Goal: Task Accomplishment & Management: Use online tool/utility

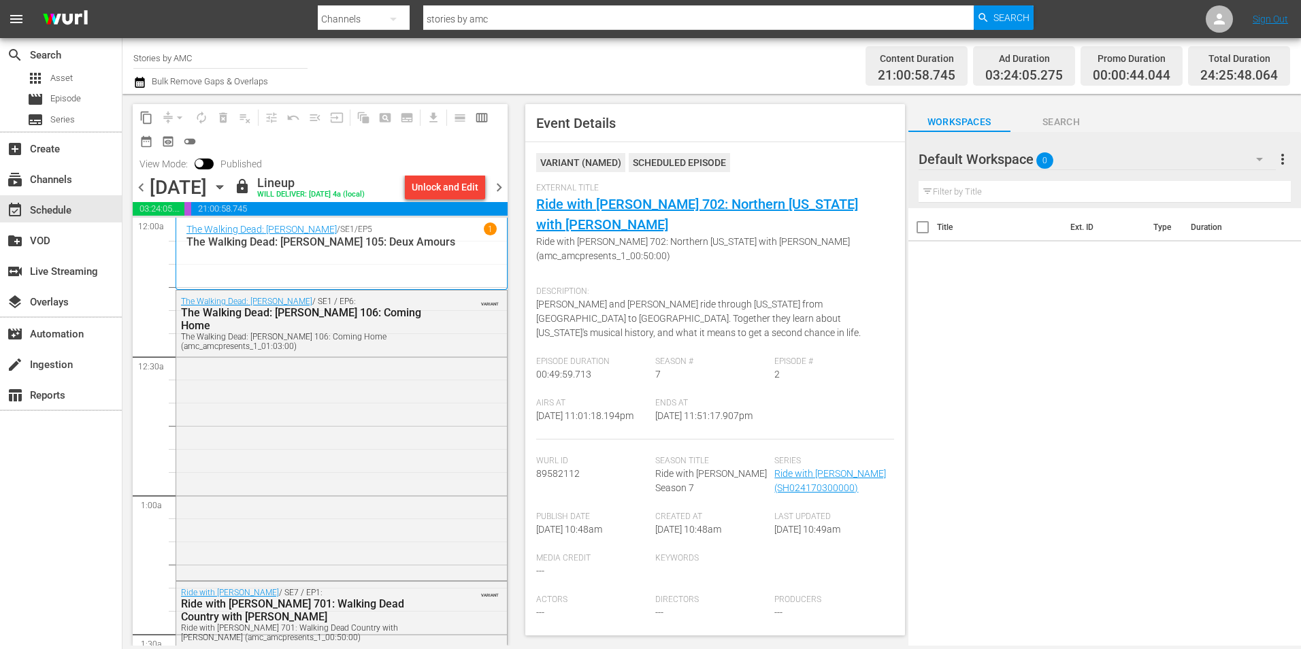
scroll to position [6313, 0]
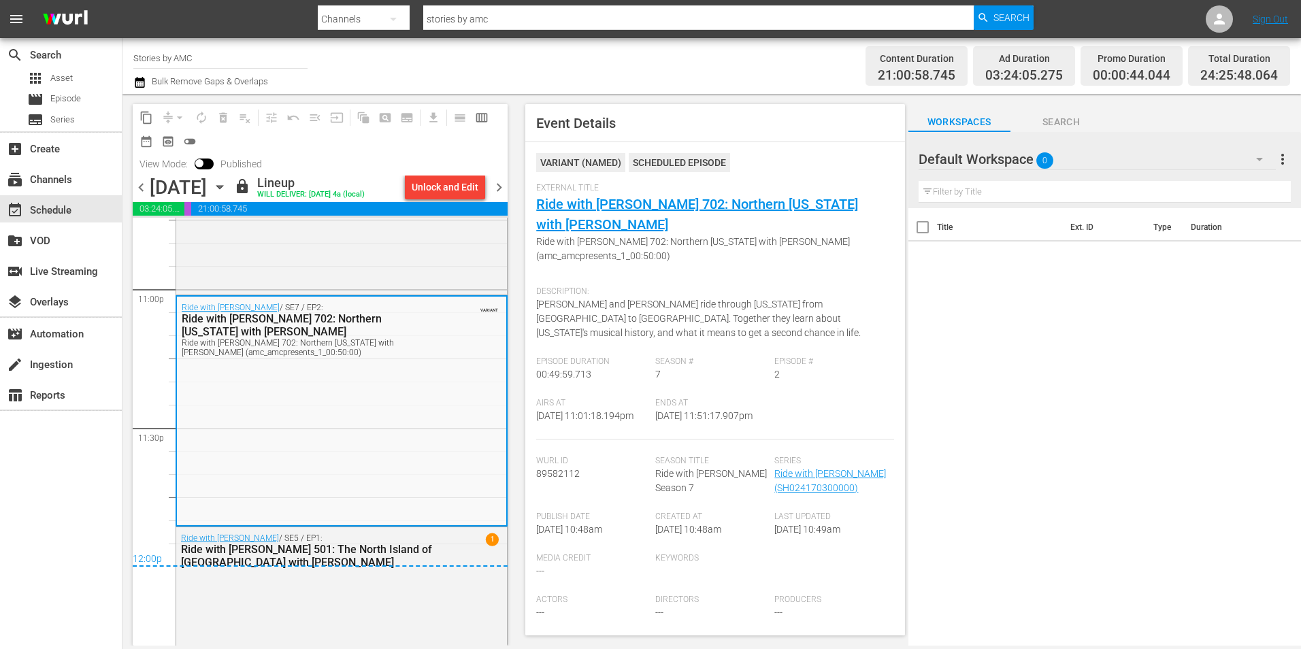
click at [222, 186] on icon "button" at bounding box center [219, 187] width 6 height 3
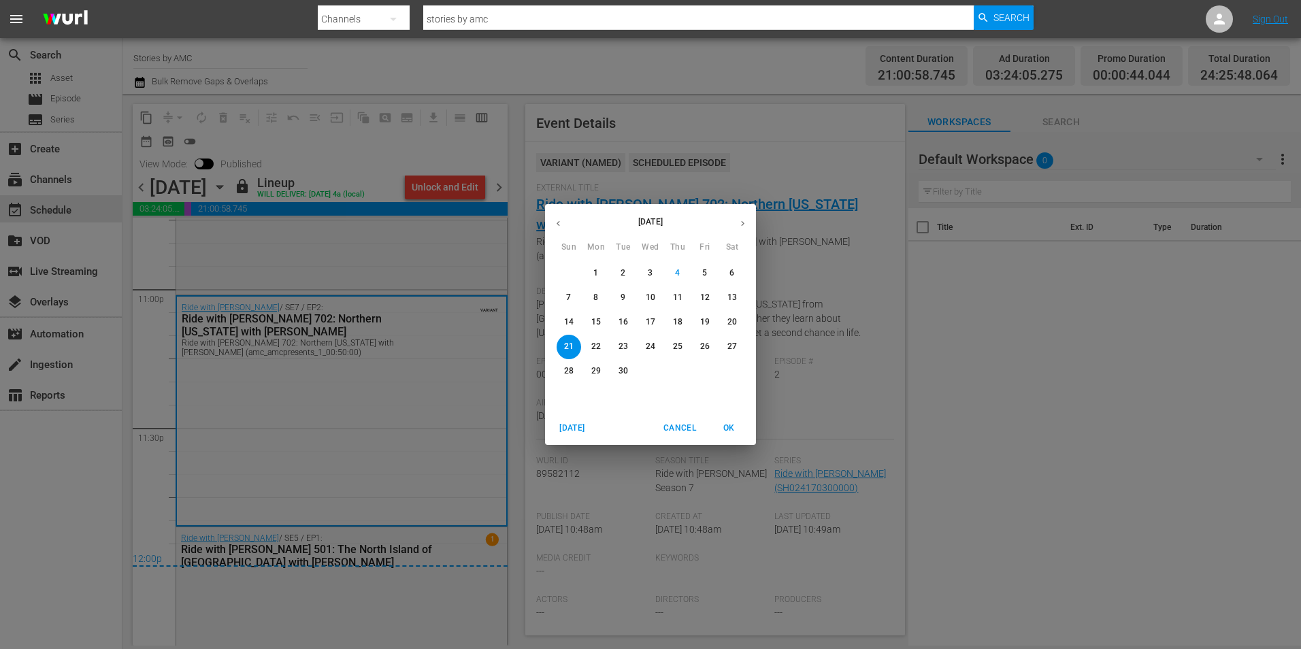
click at [569, 324] on p "14" at bounding box center [569, 322] width 10 height 12
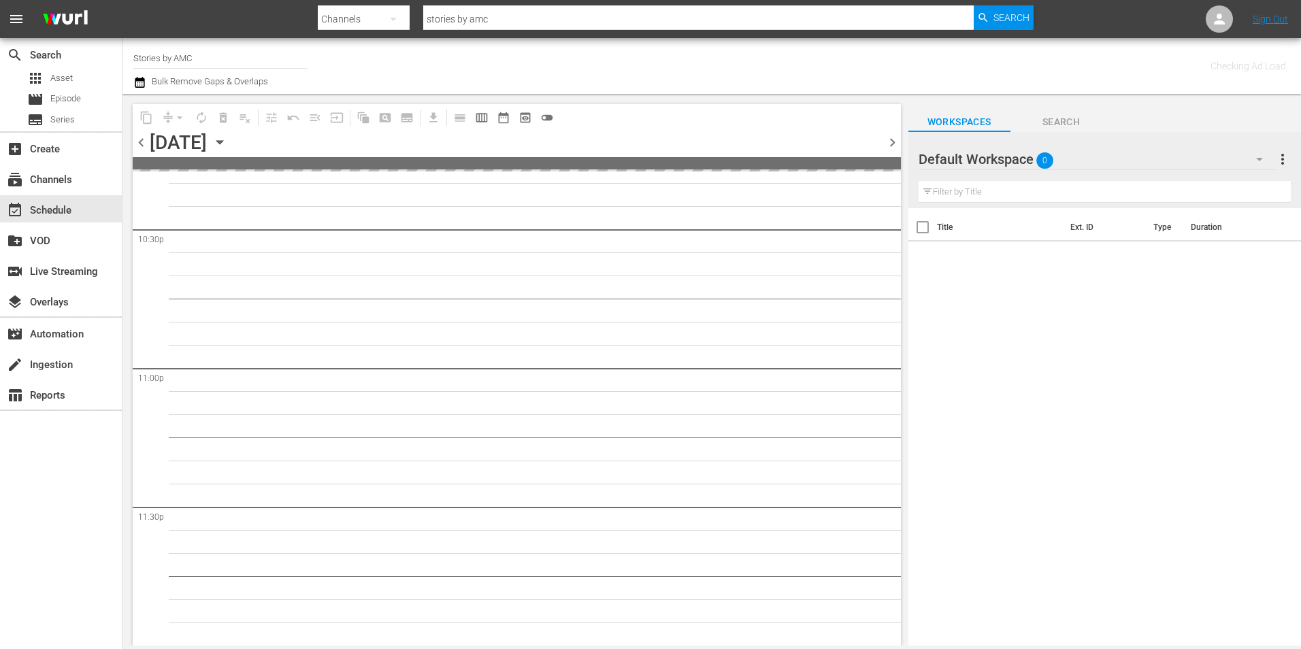
scroll to position [6188, 0]
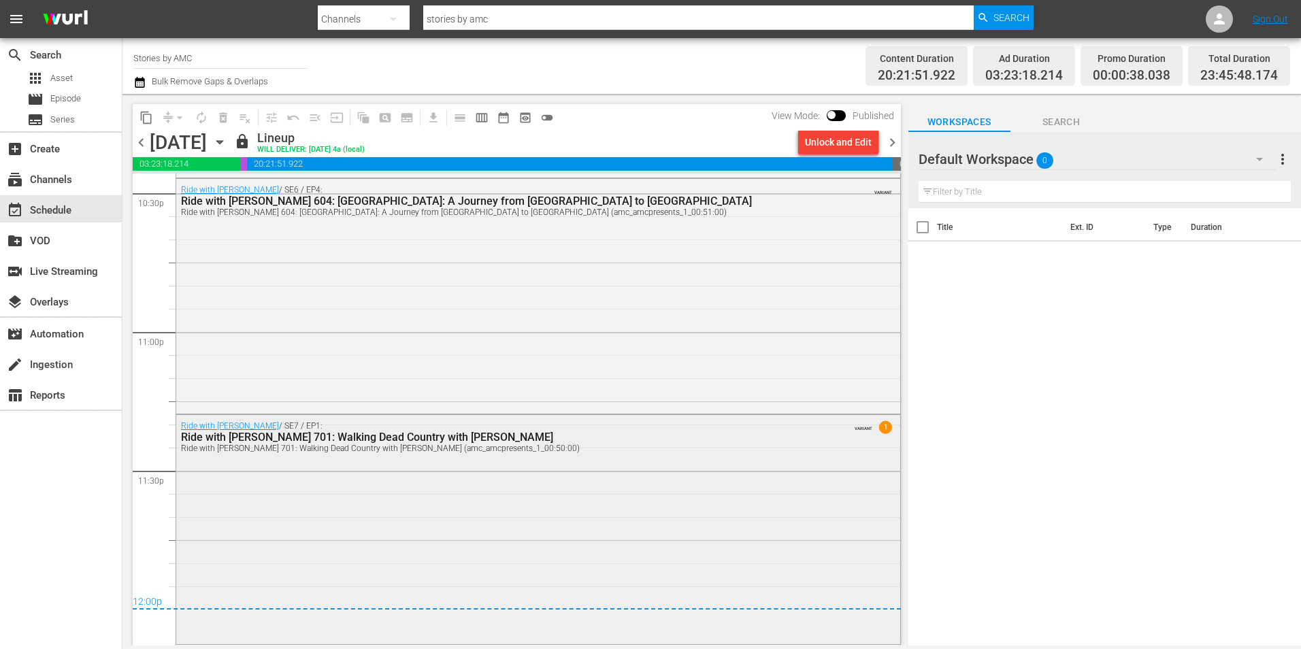
click at [374, 474] on div "Ride with Norman Reedus / SE7 / EP1: Ride with Norman Reedus 701: Walking Dead …" at bounding box center [538, 528] width 724 height 227
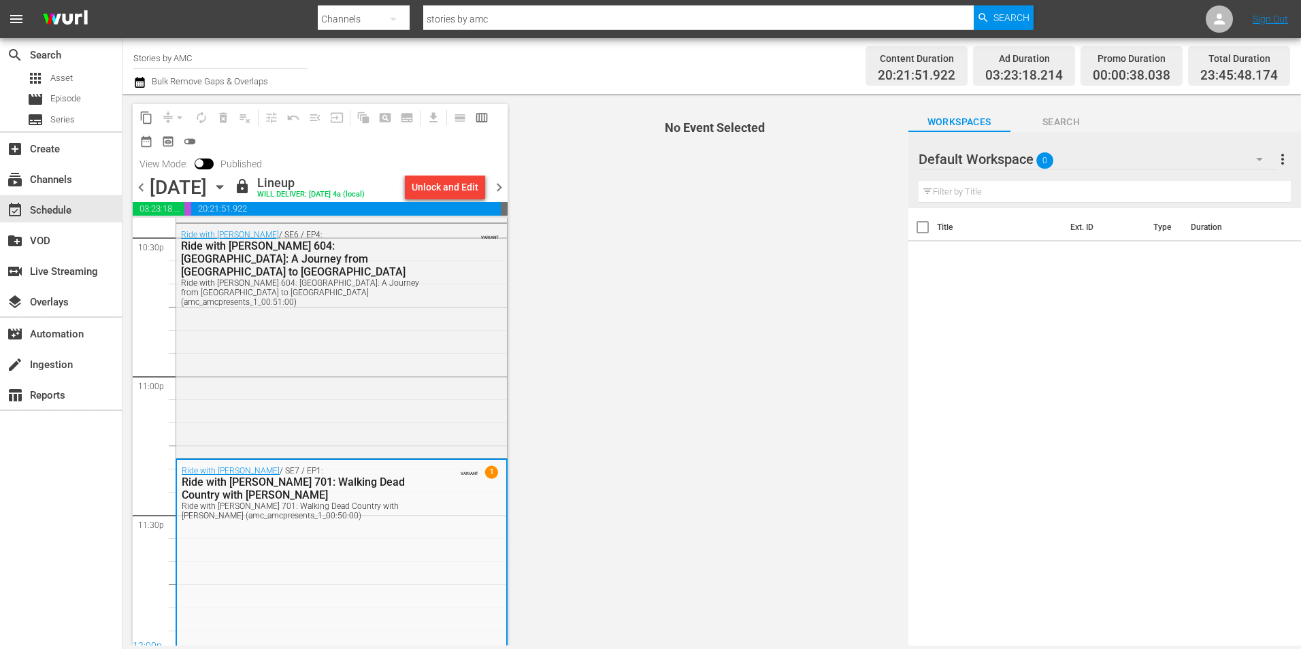
scroll to position [6270, 0]
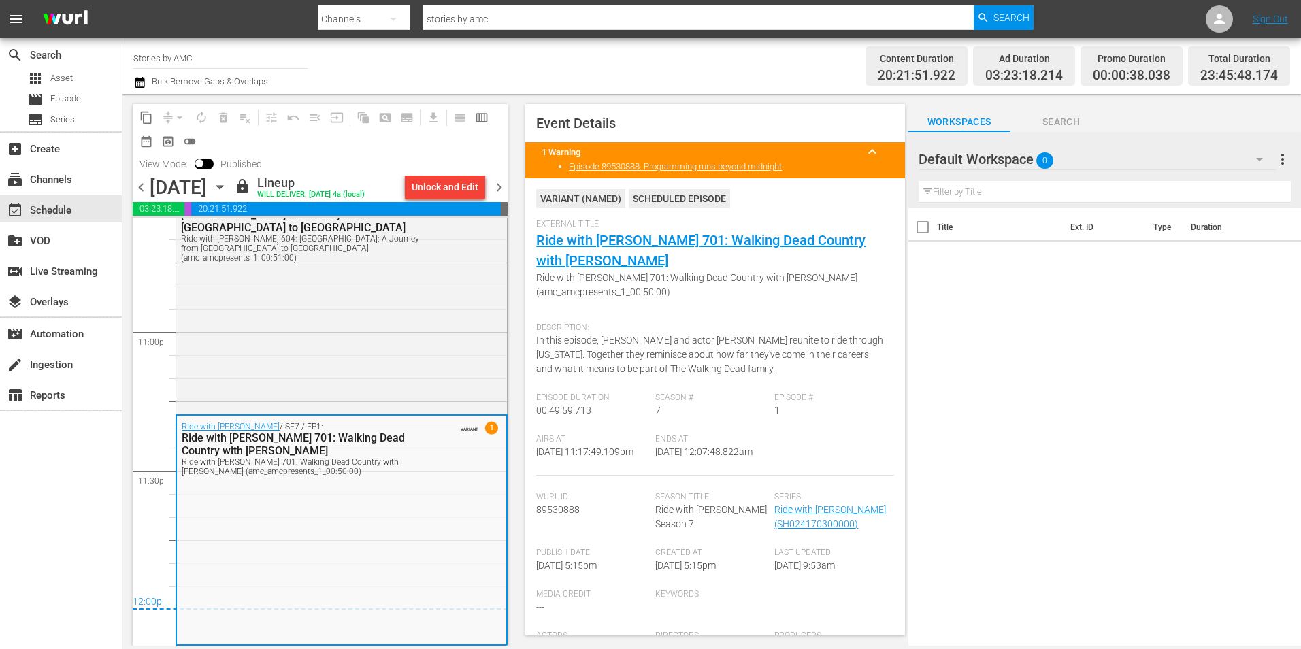
click at [227, 187] on icon "button" at bounding box center [219, 187] width 15 height 15
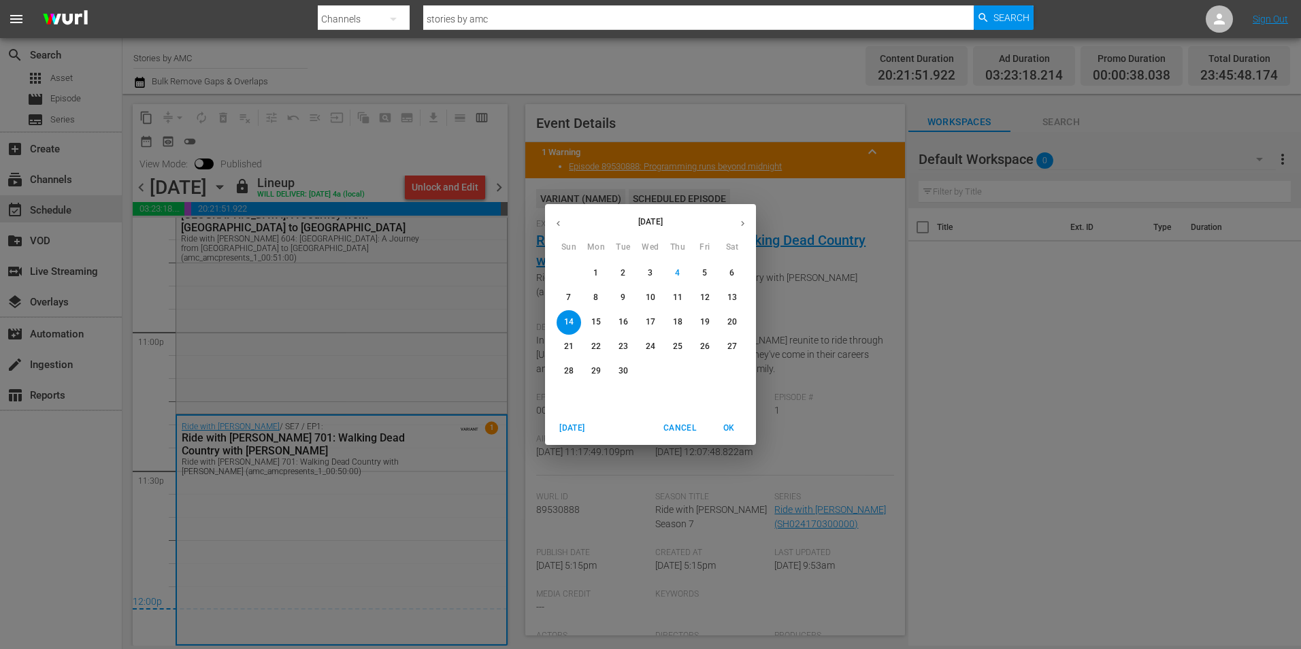
click at [569, 342] on p "21" at bounding box center [569, 347] width 10 height 12
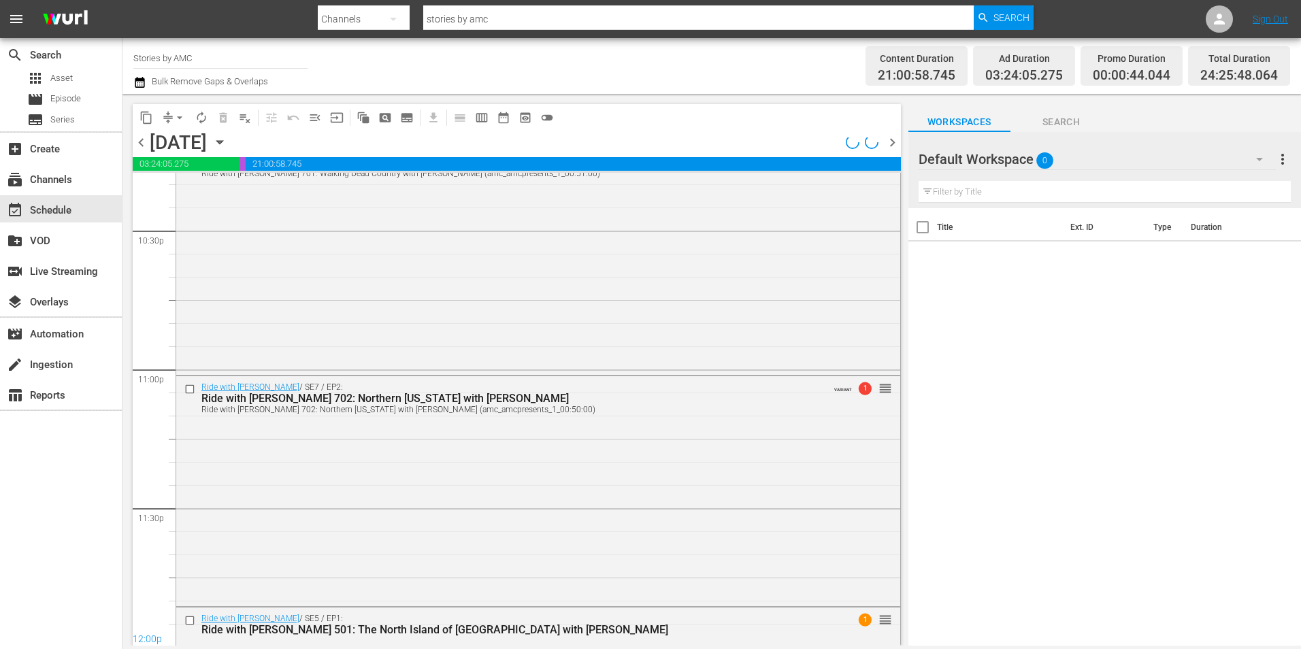
scroll to position [6313, 0]
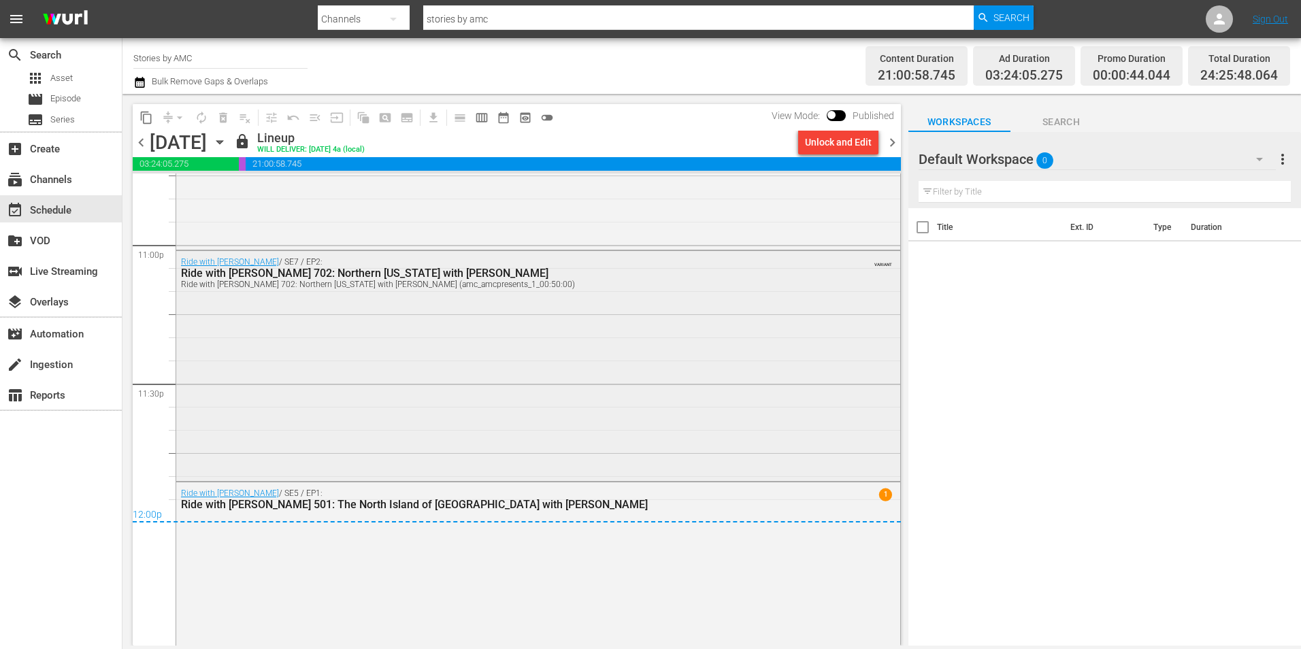
click at [391, 352] on div "Ride with Norman Reedus / SE7 / EP2: Ride with Norman Reedus 702: Northern Geor…" at bounding box center [538, 364] width 724 height 227
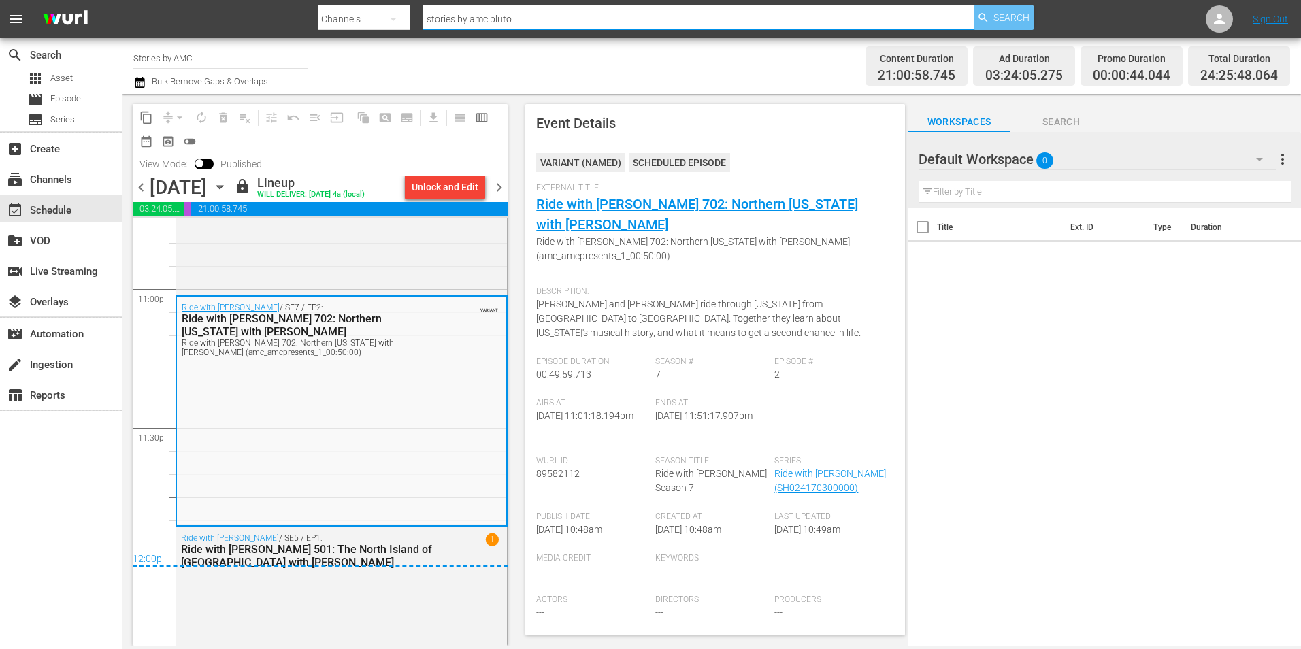
type input "stories by amc pluto"
click at [1009, 20] on span "Search" at bounding box center [1011, 17] width 36 height 24
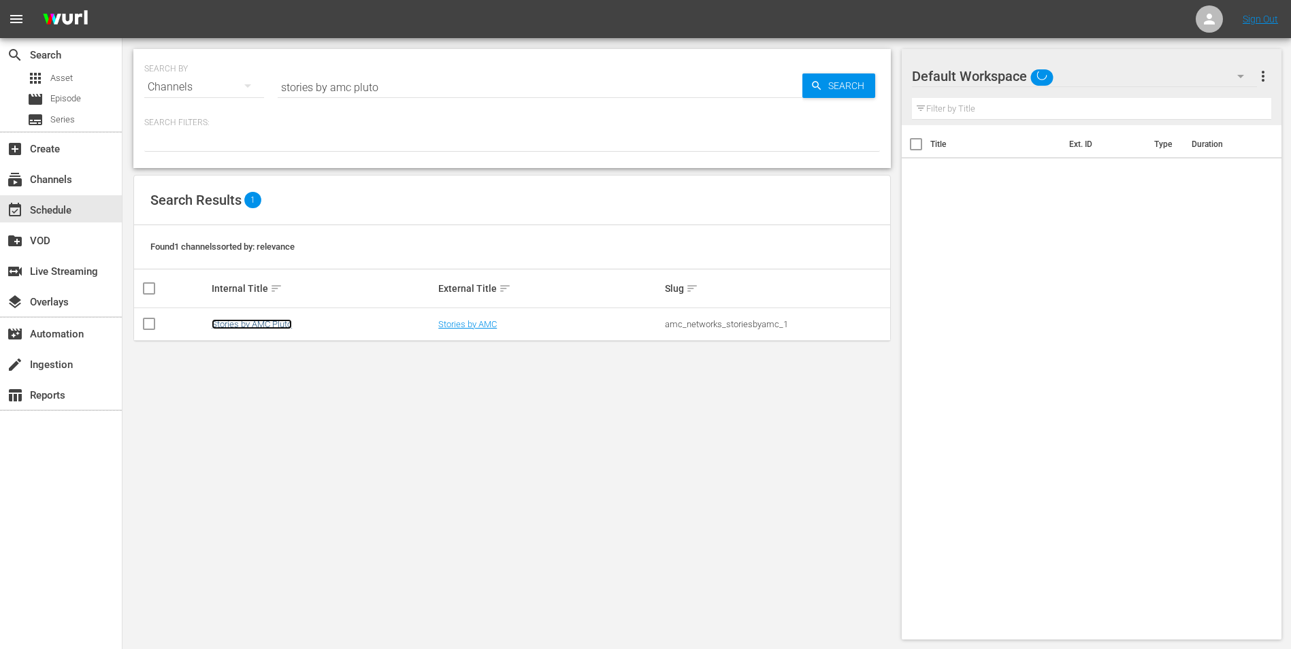
click at [285, 325] on link "Stories by AMC Pluto" at bounding box center [252, 324] width 80 height 10
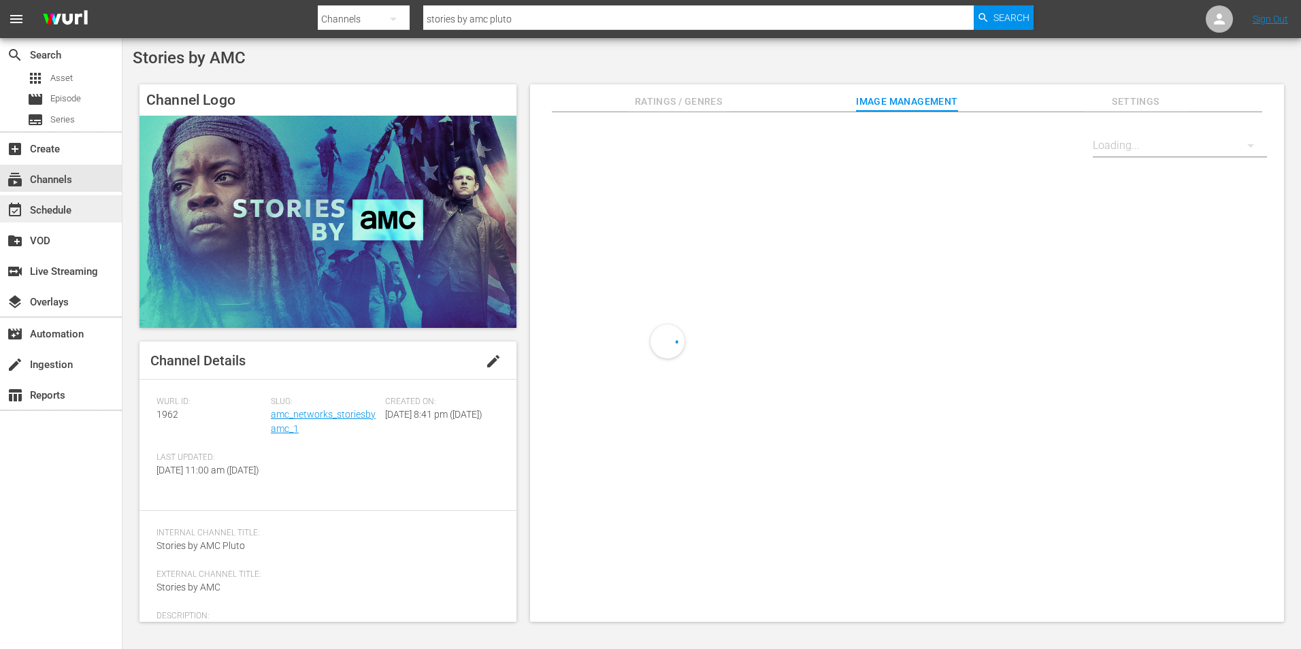
click at [65, 214] on div "event_available Schedule" at bounding box center [38, 208] width 76 height 12
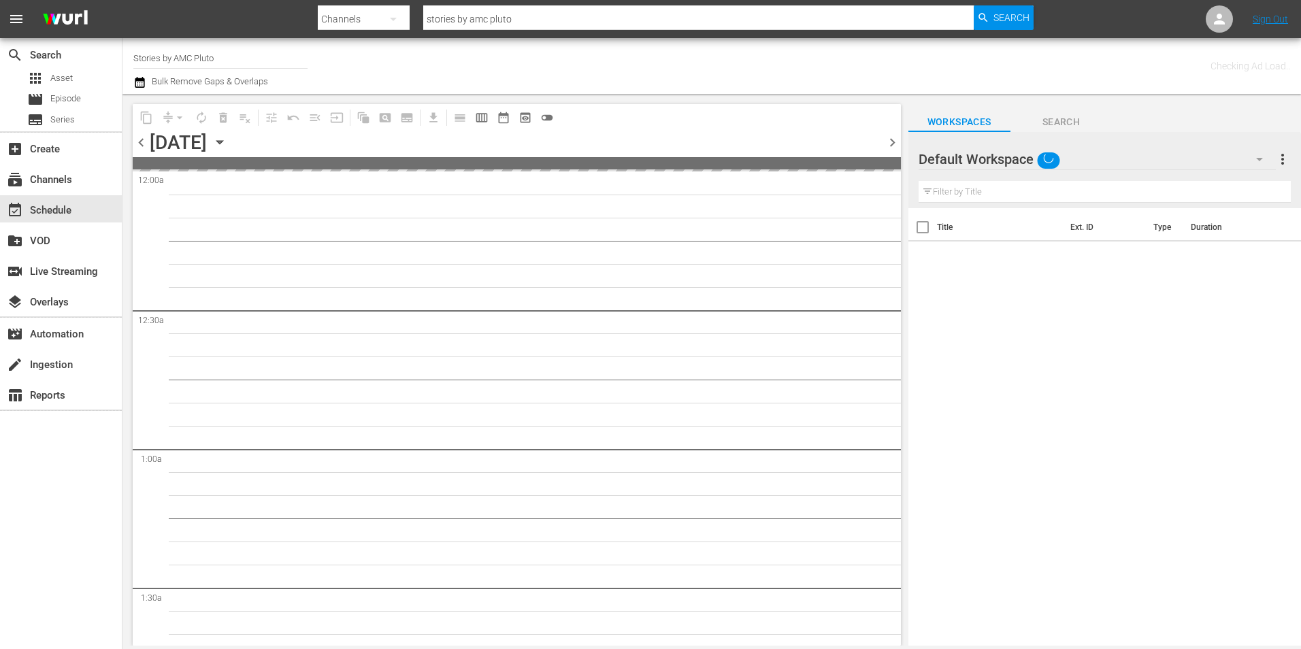
click at [227, 139] on icon "button" at bounding box center [219, 142] width 15 height 15
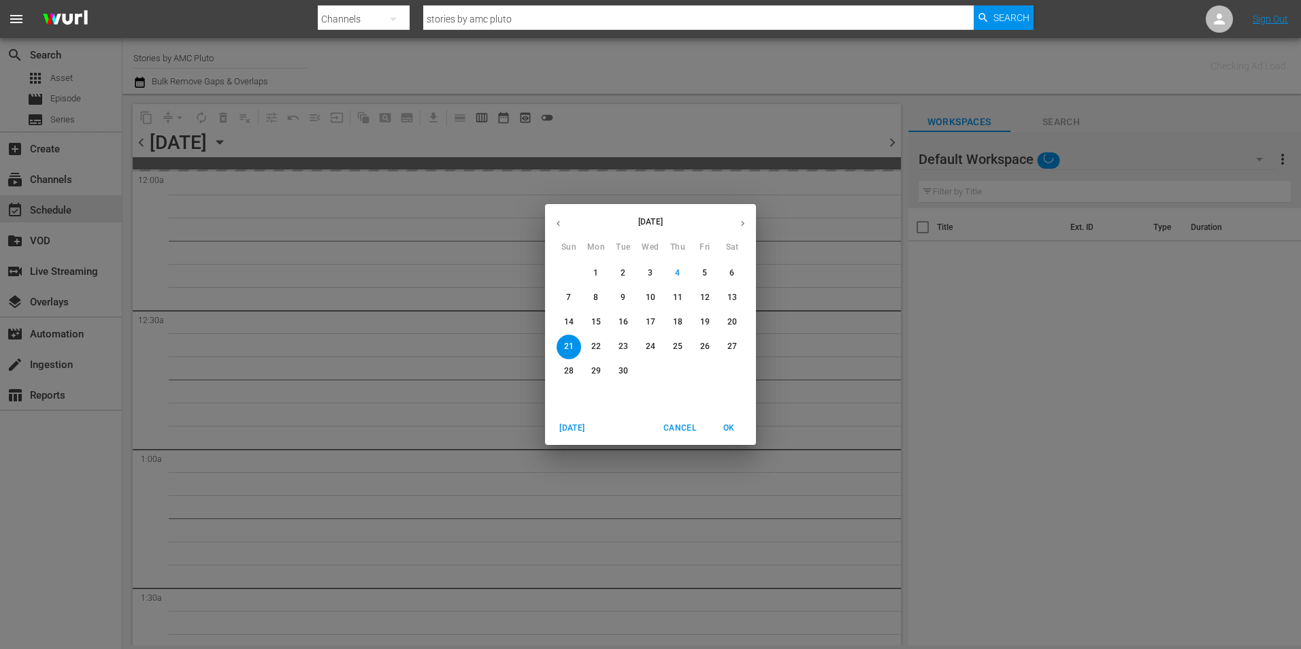
click at [561, 317] on span "14" at bounding box center [569, 322] width 24 height 12
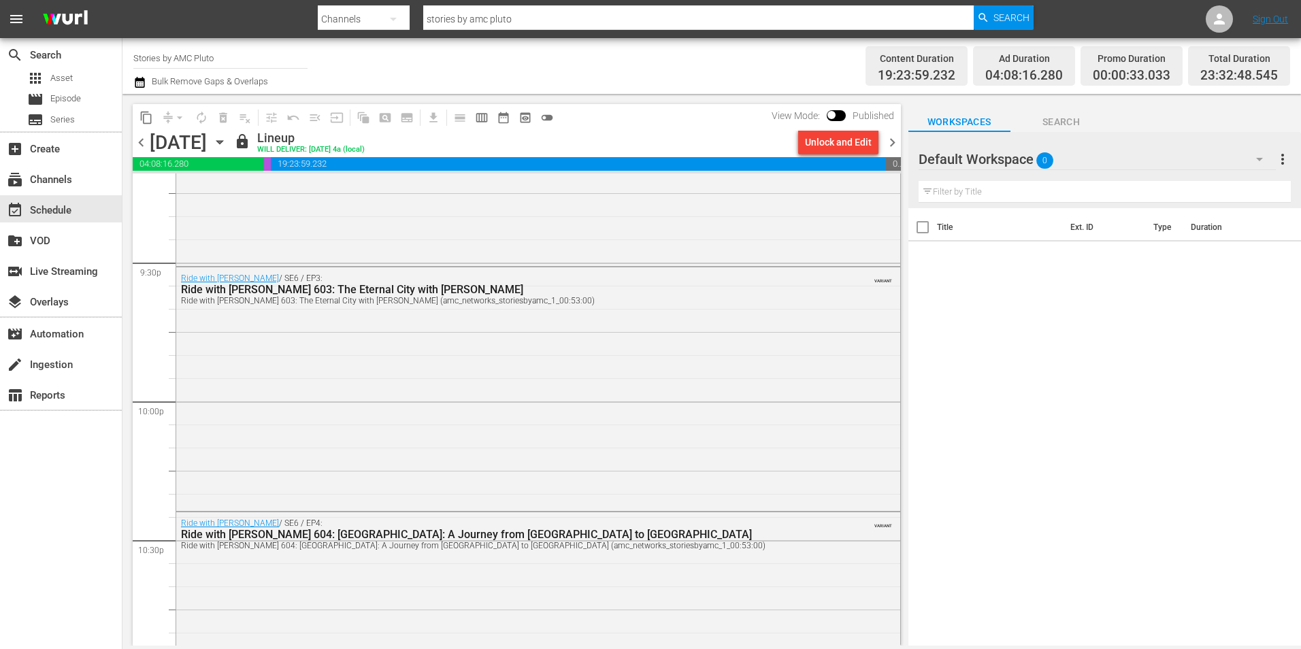
scroll to position [6231, 0]
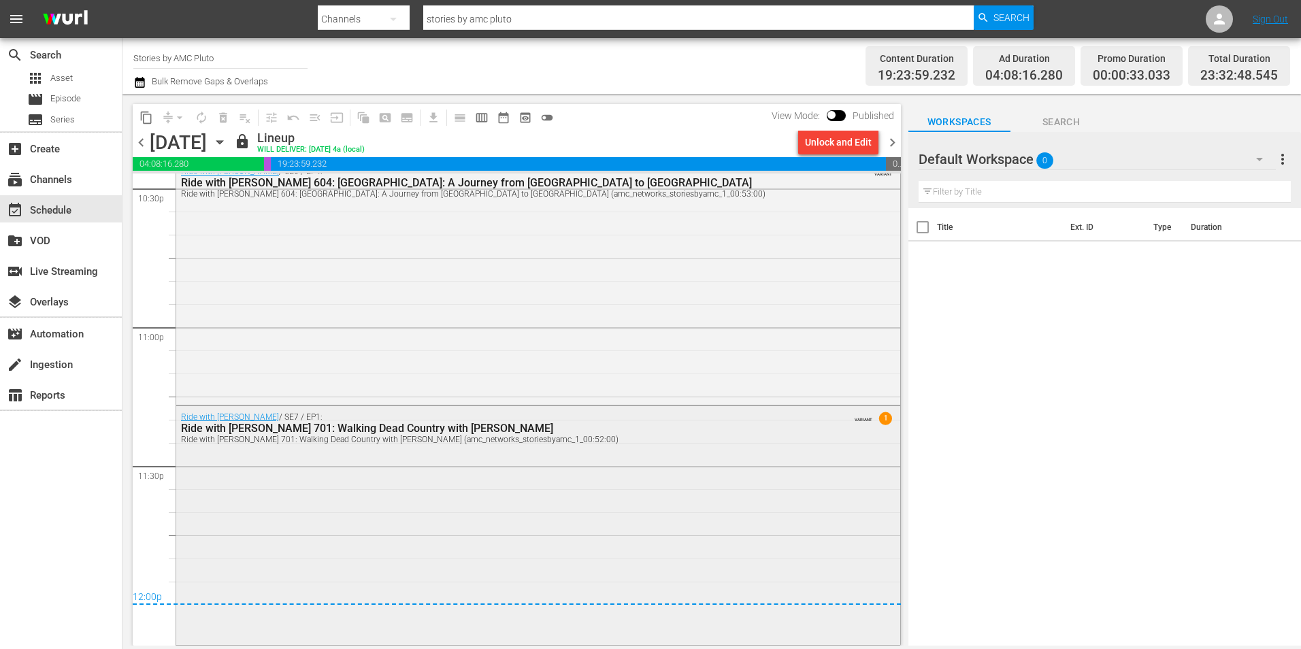
click at [480, 449] on div "Ride with Norman Reedus / SE7 / EP1: Ride with Norman Reedus 701: Walking Dead …" at bounding box center [538, 524] width 724 height 237
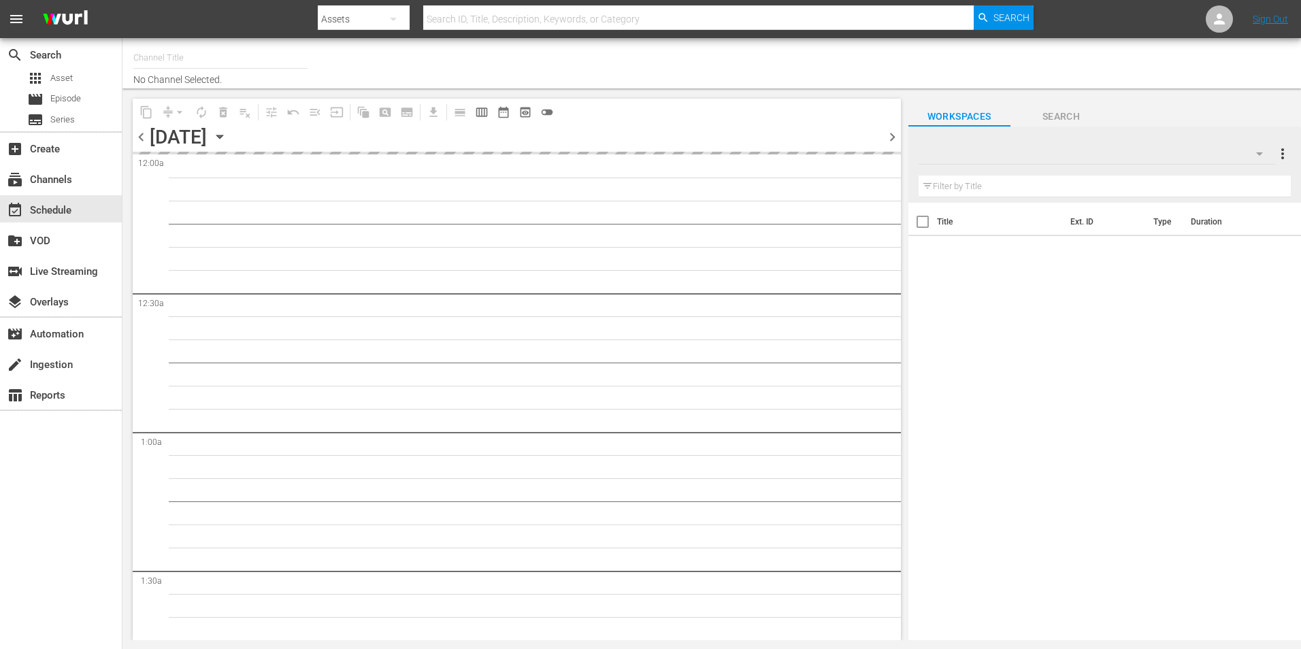
type input "Stories by AMC Pluto (1962)"
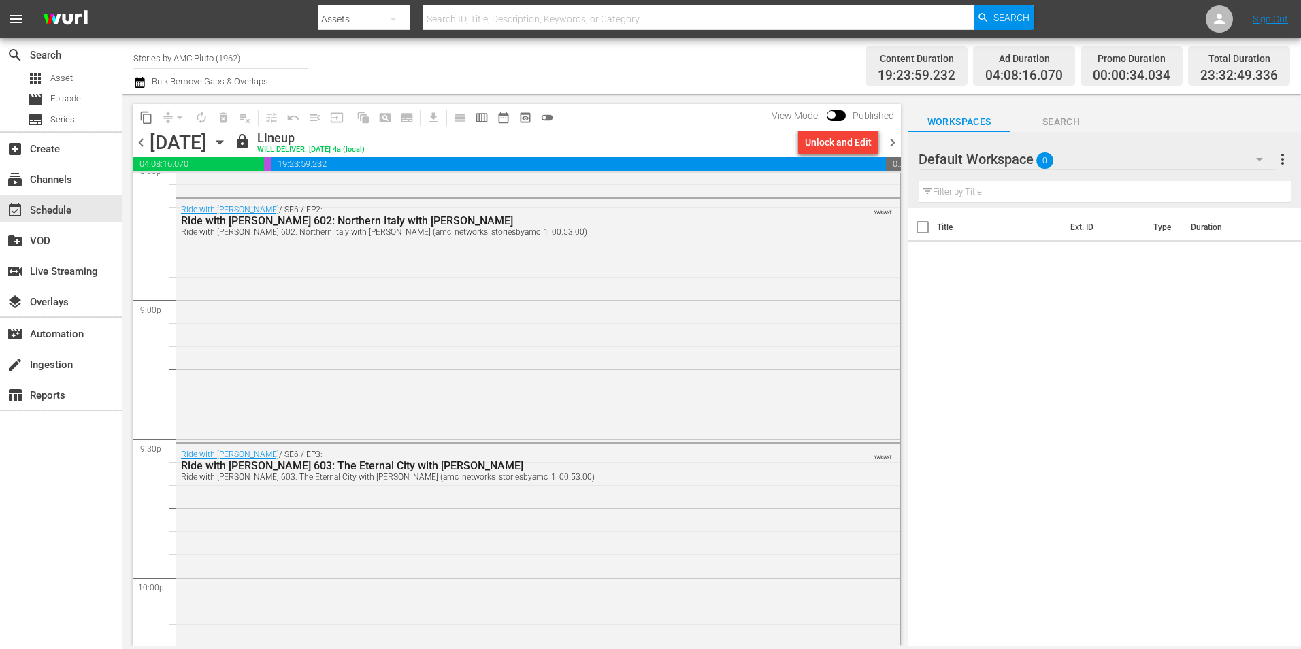
scroll to position [6231, 0]
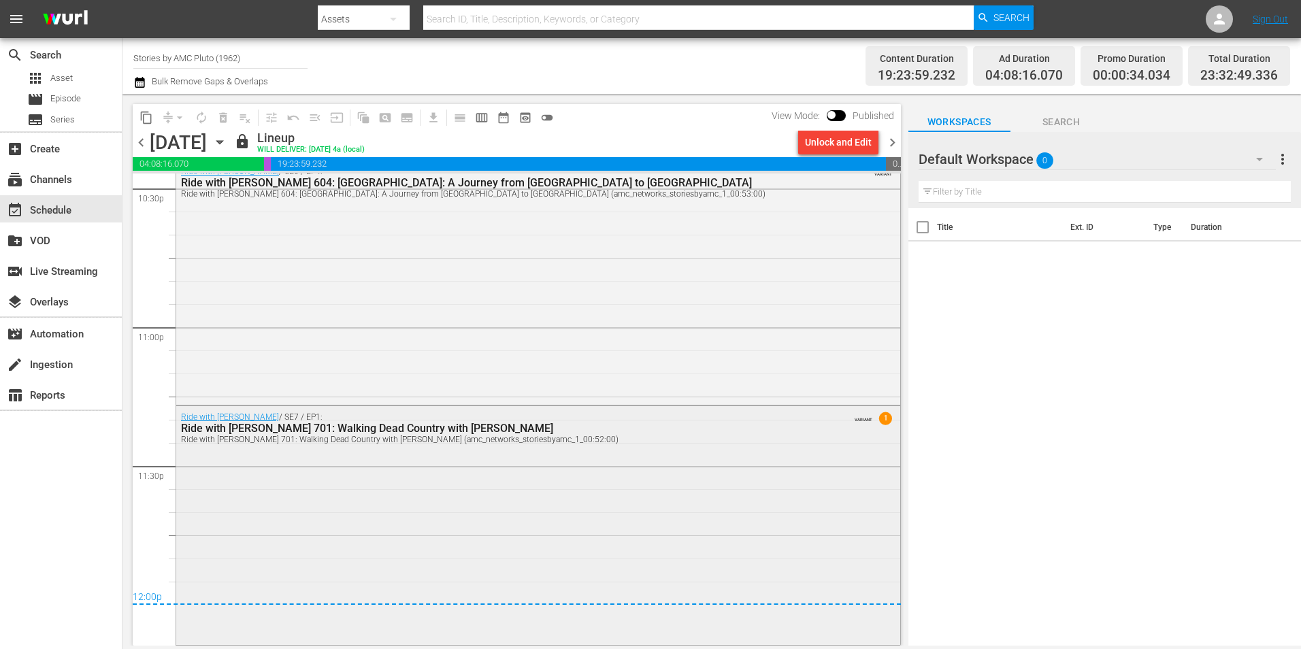
click at [366, 443] on div "Ride with [PERSON_NAME] 701: Walking Dead Country with [PERSON_NAME] (amc_netwo…" at bounding box center [501, 440] width 640 height 10
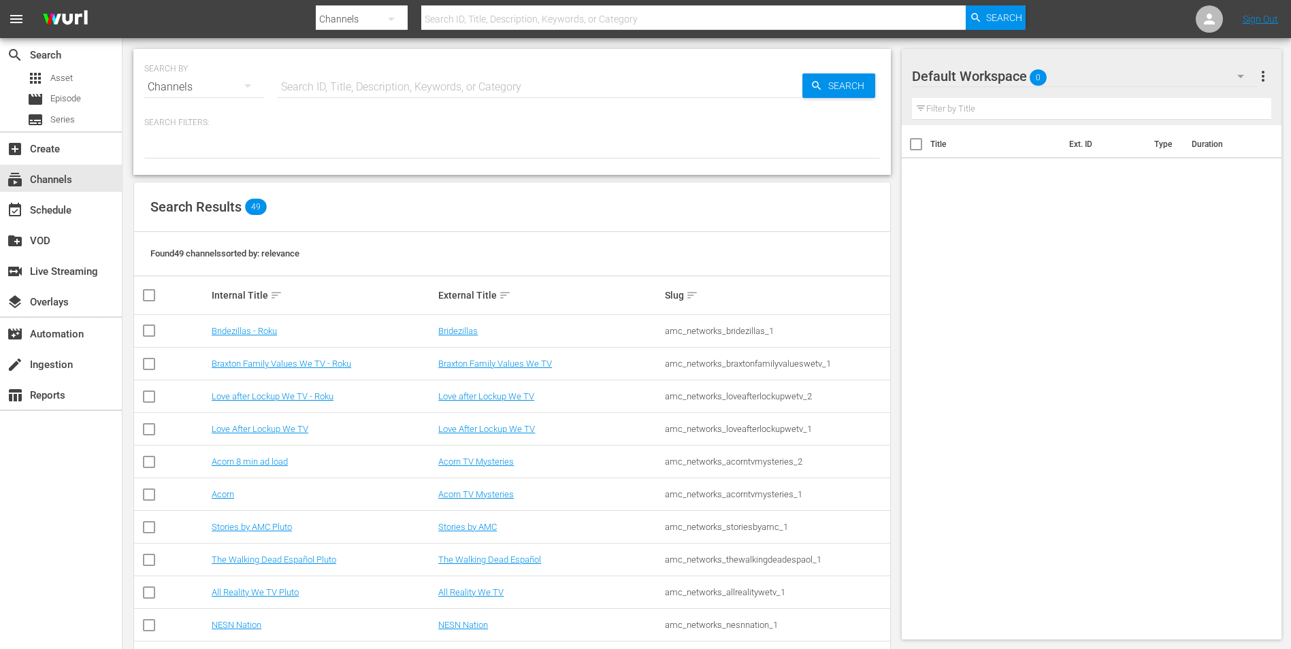
click at [495, 26] on input "text" at bounding box center [693, 19] width 544 height 33
type input "stories by amc"
click at [1026, 24] on nav "menu Search By Channels Search ID, Title, Description, Keywords, or Category st…" at bounding box center [645, 19] width 1291 height 38
type input "stories by amc"
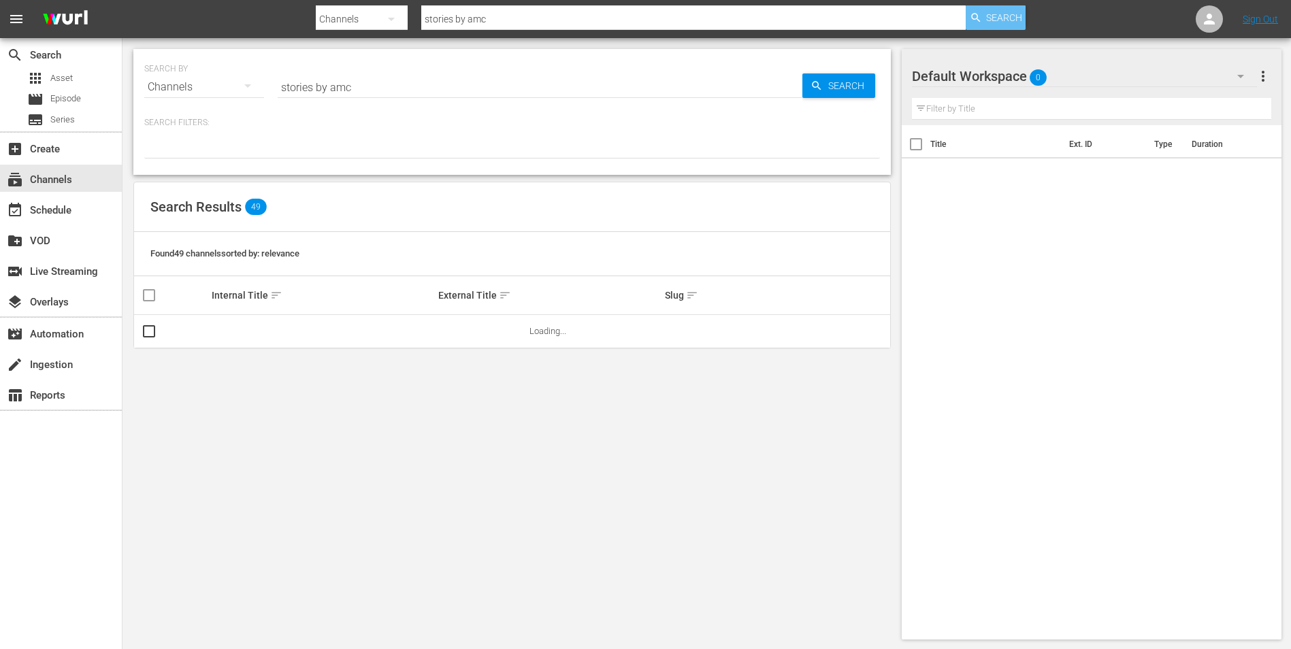
click at [1000, 19] on span "Search" at bounding box center [1004, 17] width 36 height 24
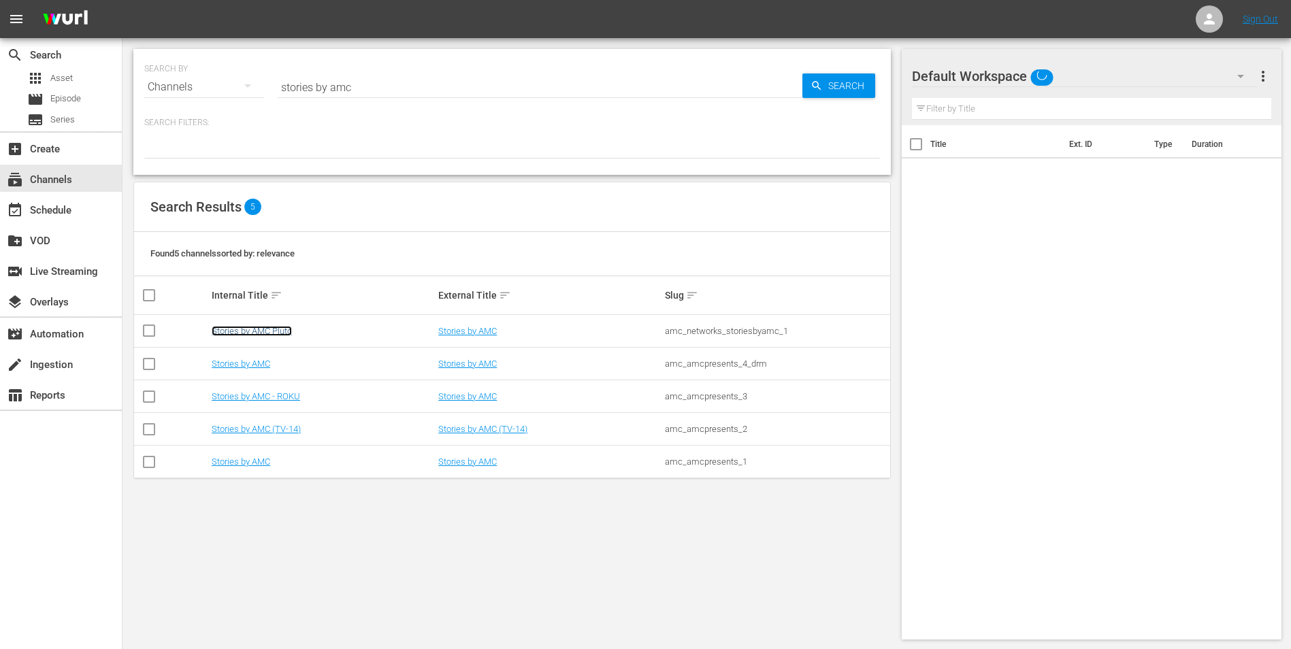
click at [274, 328] on link "Stories by AMC Pluto" at bounding box center [252, 331] width 80 height 10
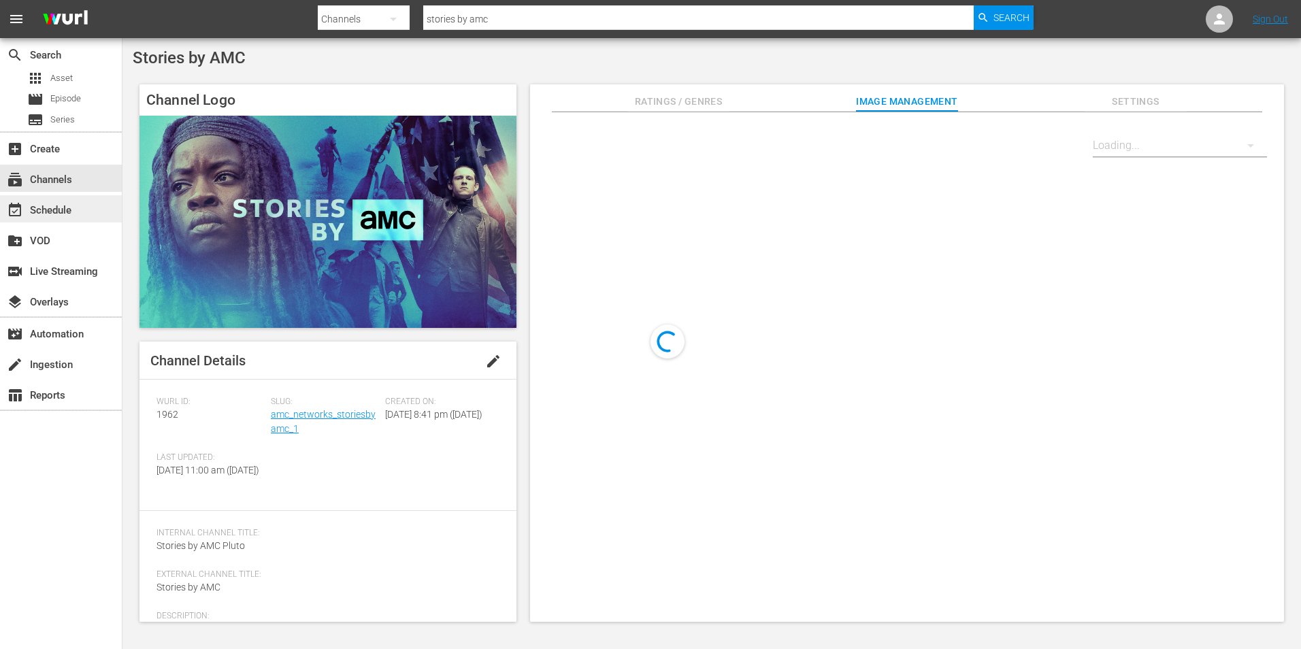
click at [84, 197] on div "event_available Schedule" at bounding box center [61, 208] width 122 height 27
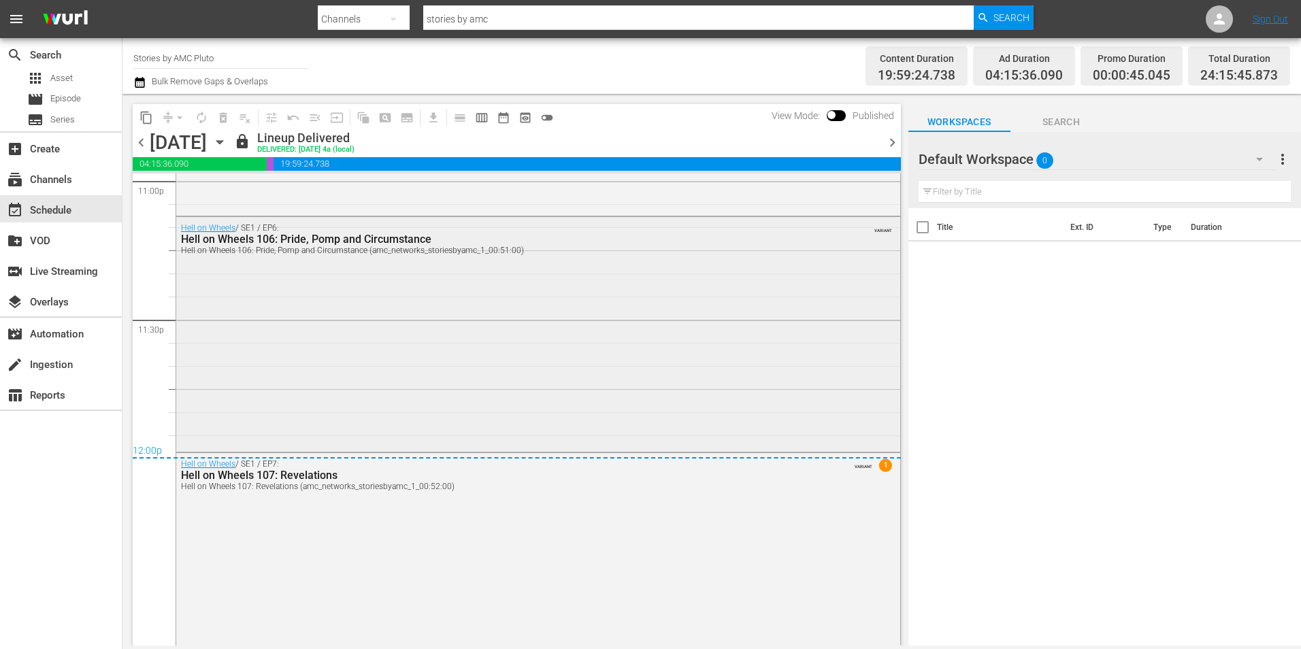
scroll to position [6356, 0]
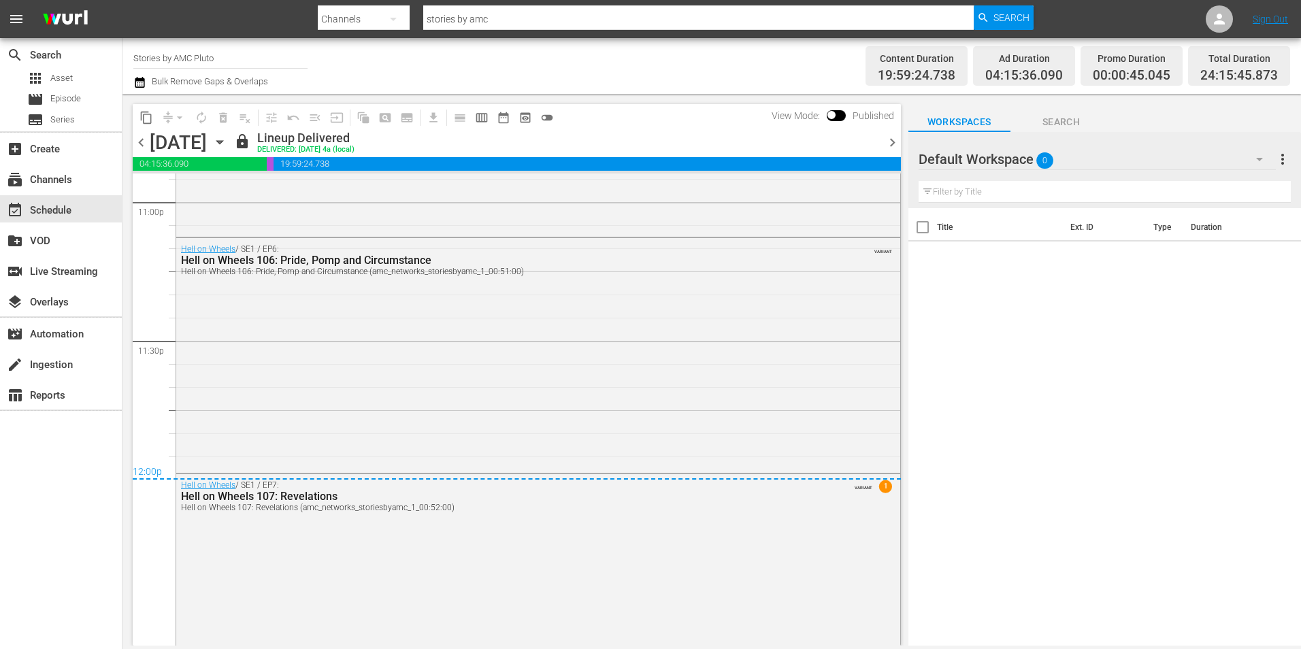
click at [227, 140] on icon "button" at bounding box center [219, 142] width 15 height 15
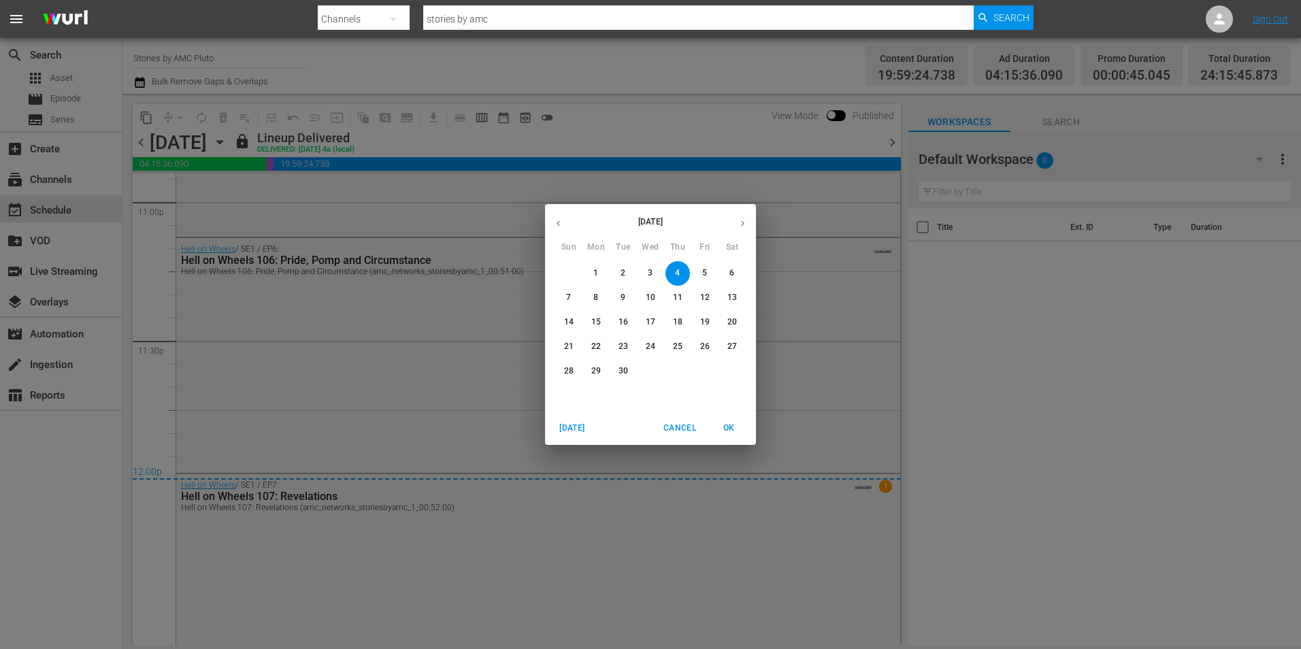
click at [576, 322] on span "14" at bounding box center [569, 322] width 24 height 12
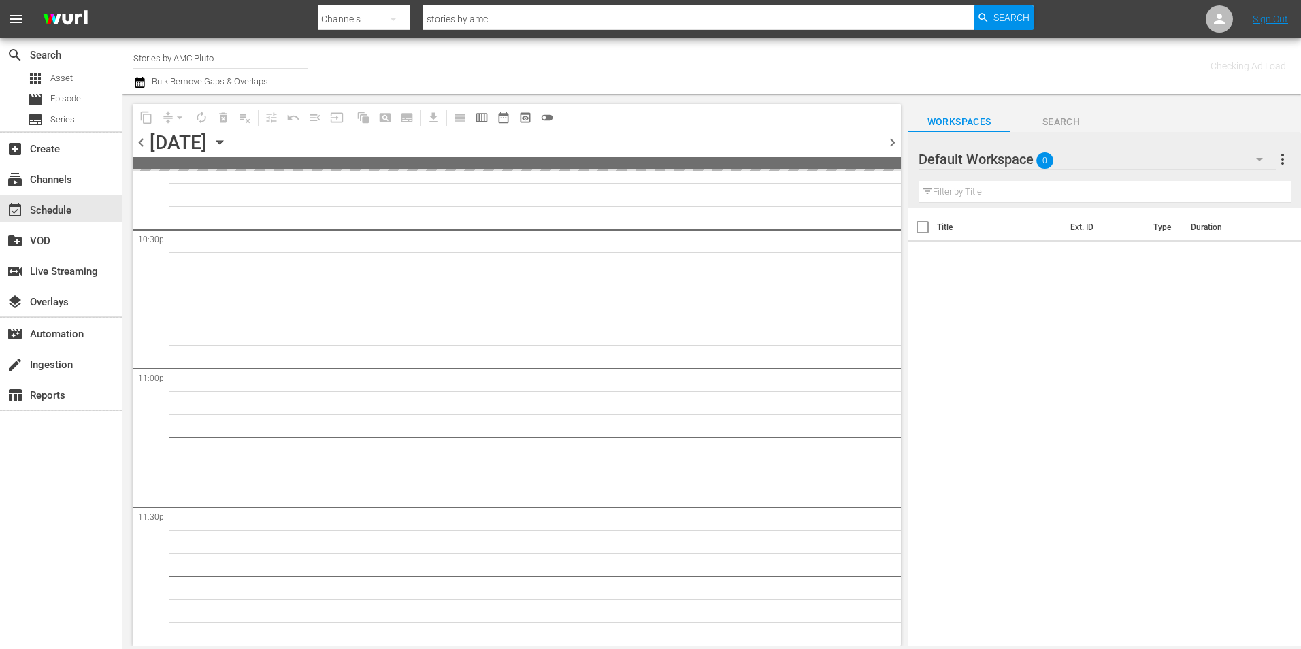
scroll to position [6188, 0]
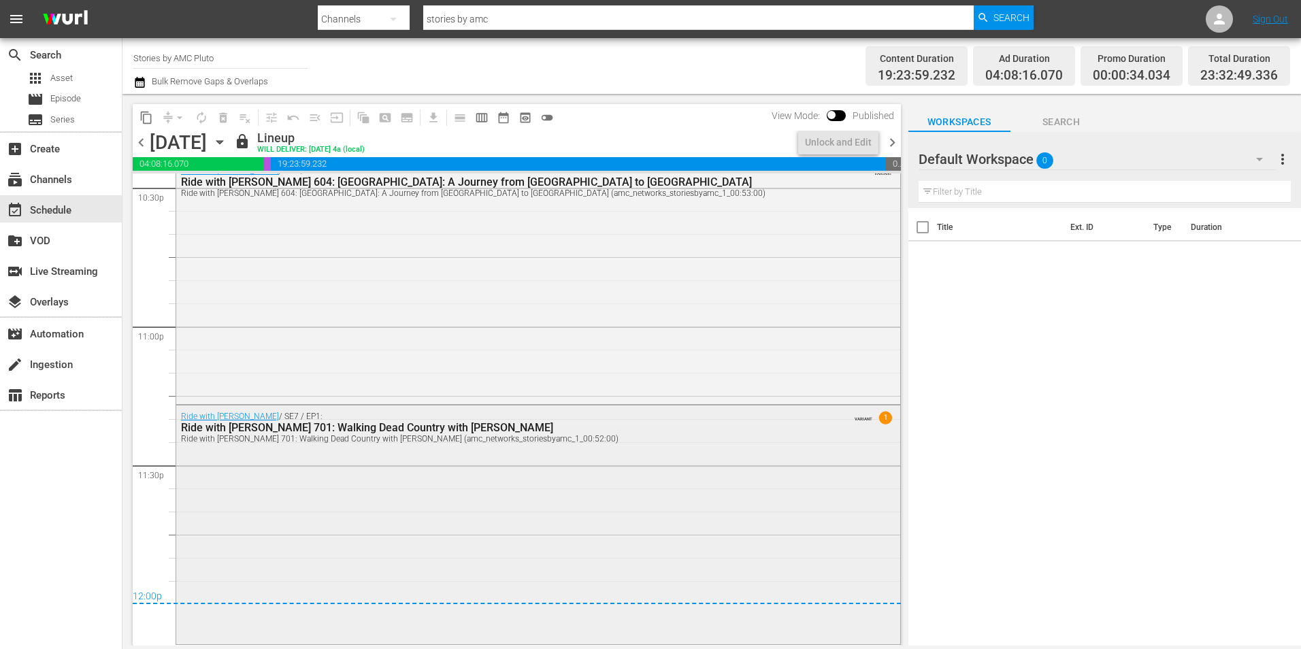
click at [614, 476] on div "Ride with Norman Reedus / SE7 / EP1: Ride with Norman Reedus 701: Walking Dead …" at bounding box center [538, 523] width 724 height 236
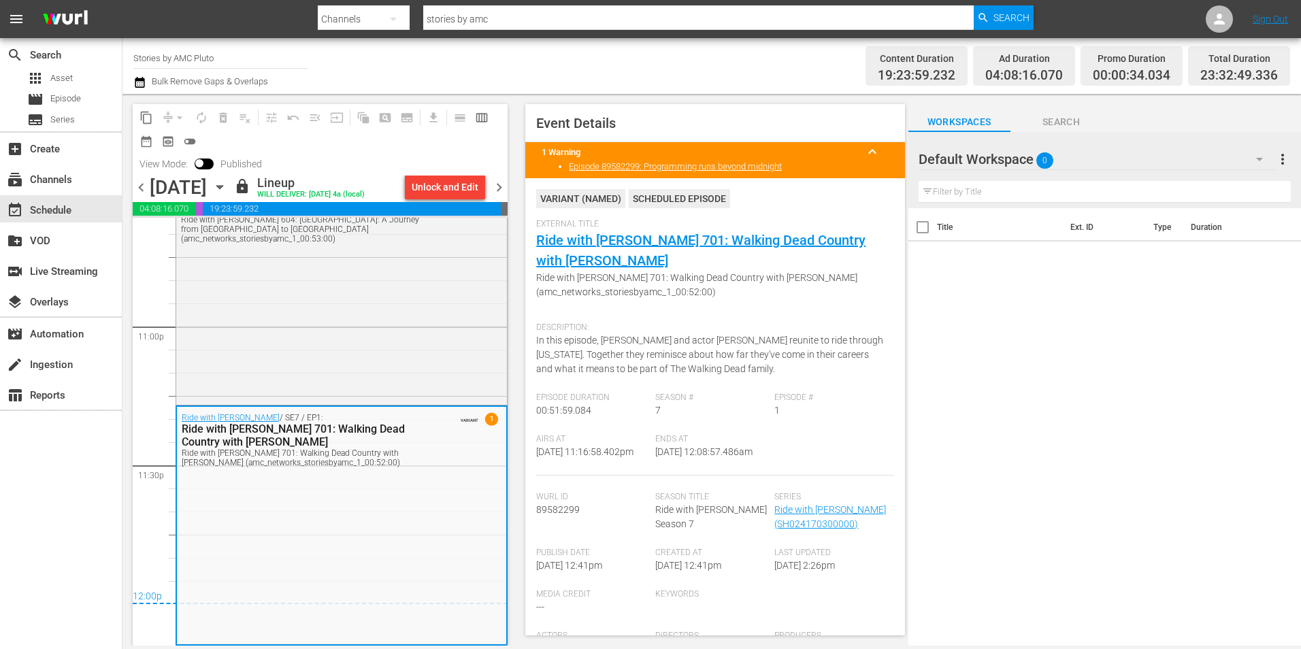
scroll to position [6275, 0]
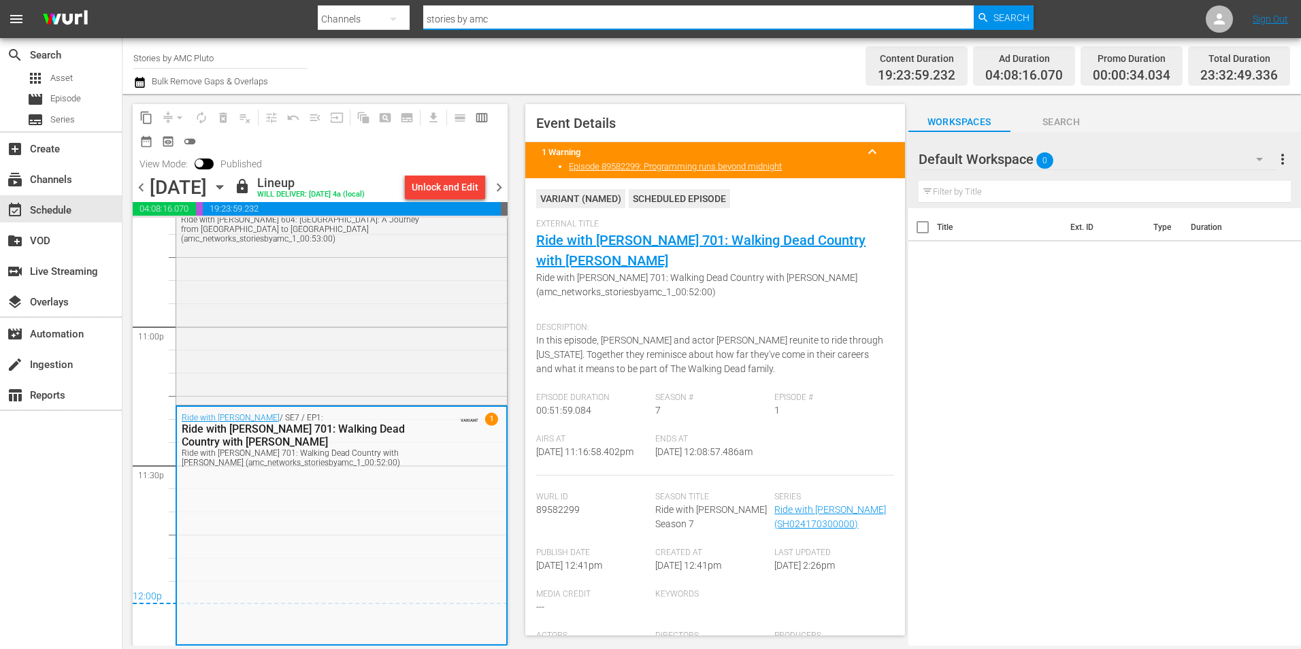
drag, startPoint x: 533, startPoint y: 14, endPoint x: 614, endPoint y: 13, distance: 80.3
click at [535, 14] on input "stories by amc" at bounding box center [698, 19] width 550 height 33
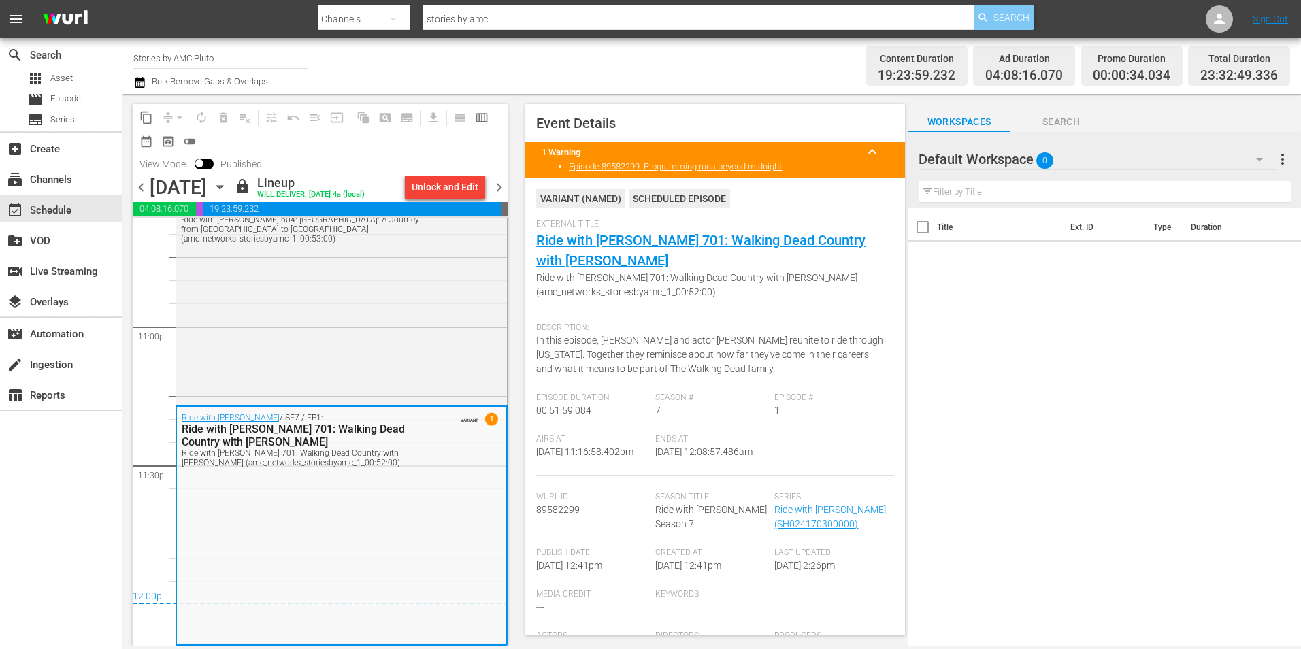
click at [1031, 14] on div "Search" at bounding box center [1004, 17] width 60 height 24
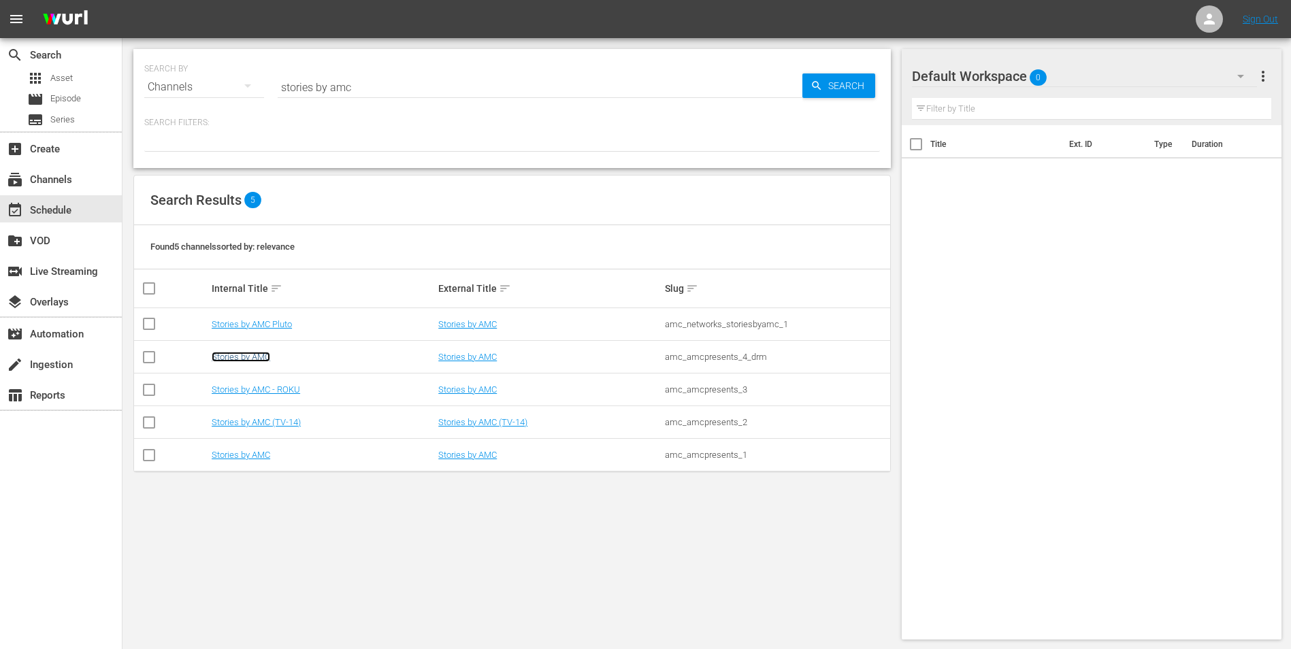
click at [256, 357] on link "Stories by AMC" at bounding box center [241, 357] width 59 height 10
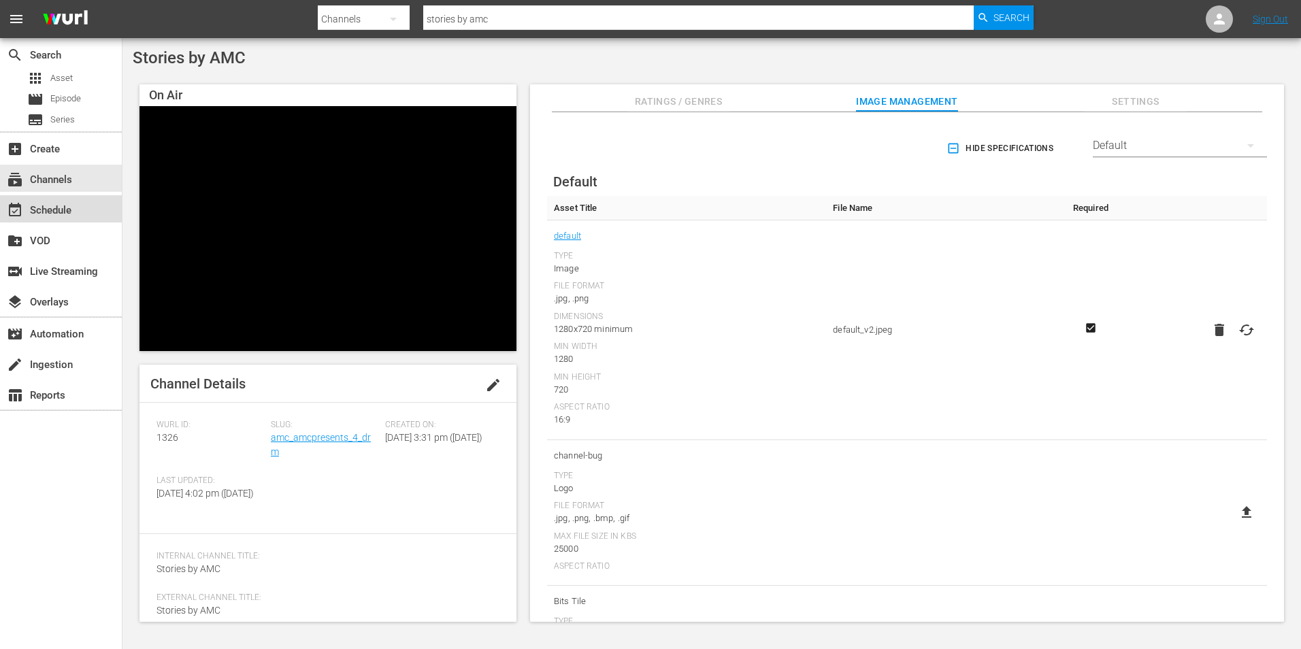
click at [78, 201] on div "event_available Schedule" at bounding box center [61, 208] width 122 height 27
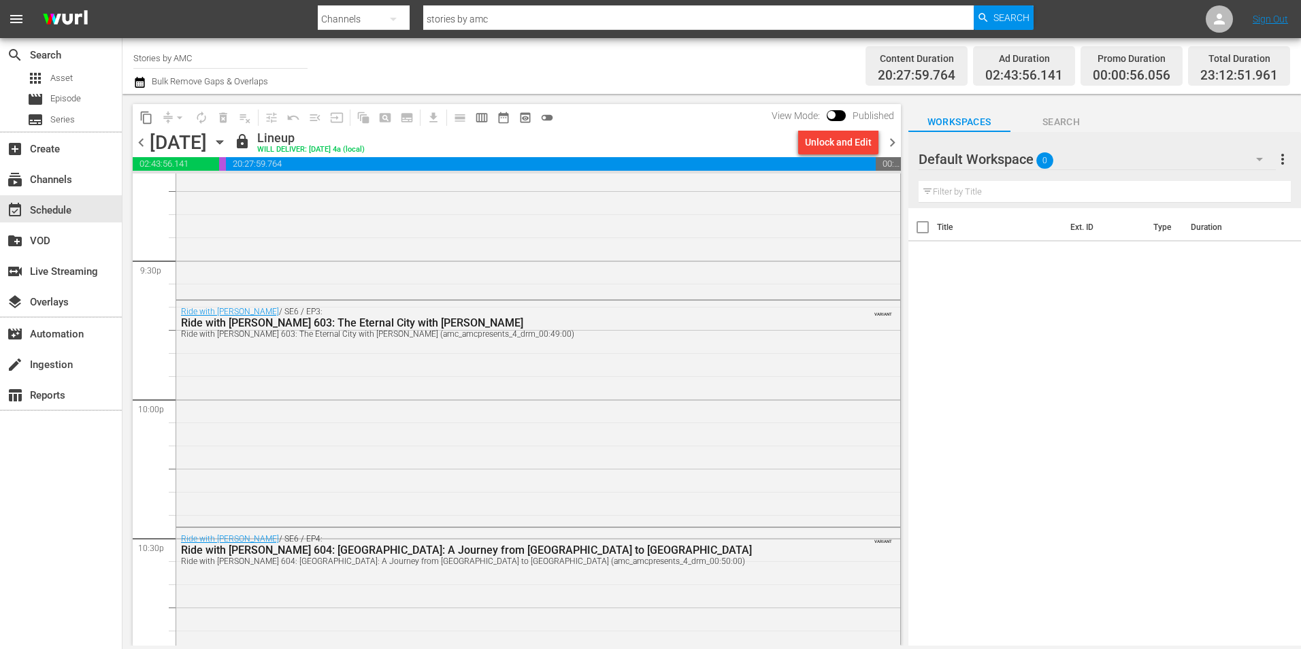
scroll to position [6220, 0]
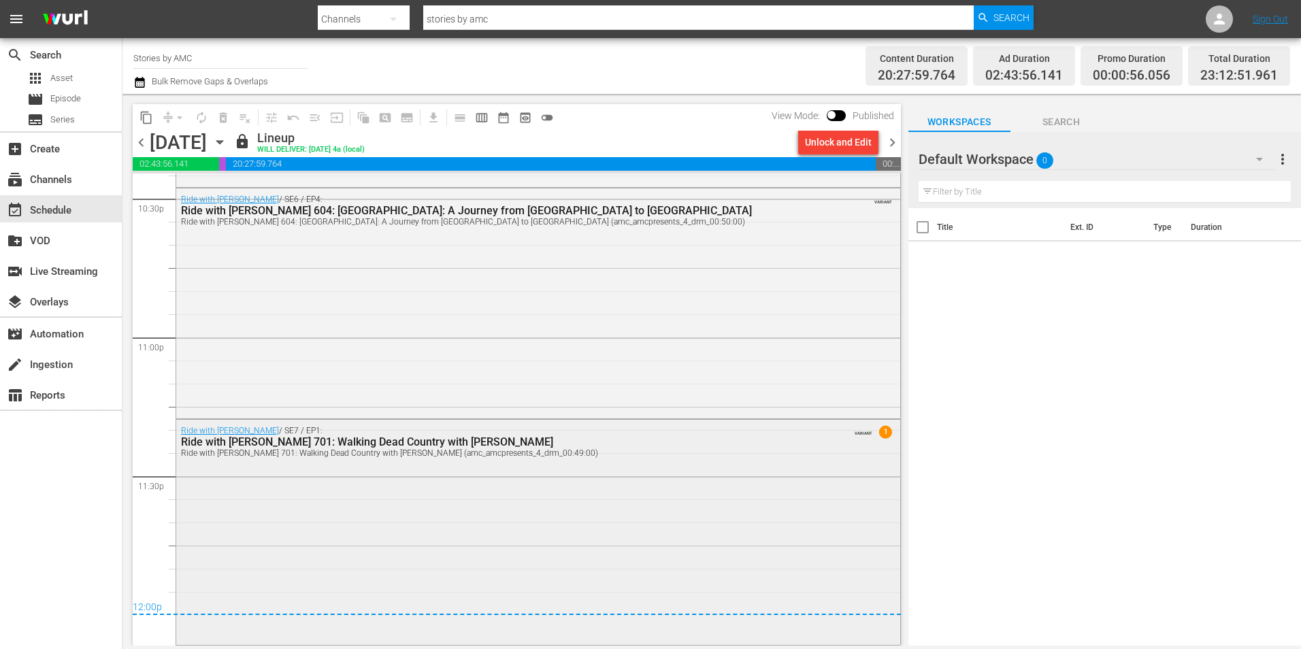
click at [482, 493] on div "Ride with Norman Reedus / SE7 / EP1: Ride with Norman Reedus 701: Walking Dead …" at bounding box center [538, 531] width 724 height 222
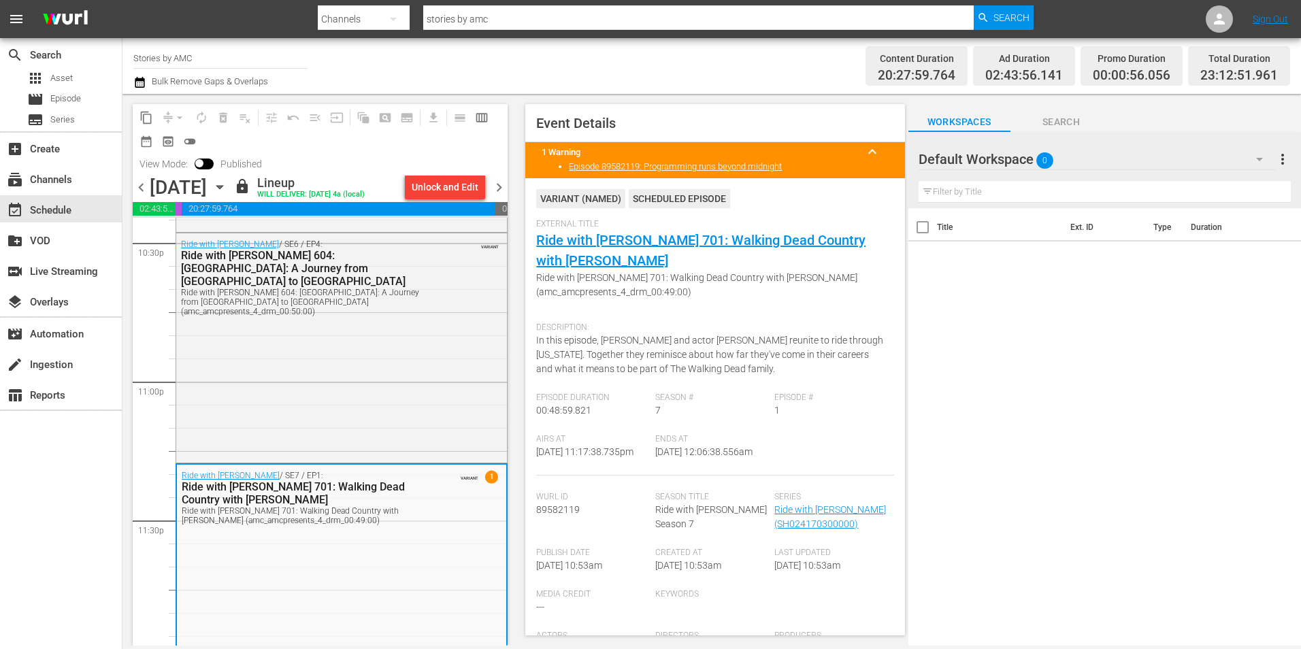
click at [519, 63] on div "Channel Title Stories by AMC Bulk Remove Gaps & Overlaps" at bounding box center [448, 66] width 631 height 49
click at [231, 188] on div "Sunday, September 14th September 14th" at bounding box center [190, 187] width 81 height 22
click at [227, 185] on icon "button" at bounding box center [219, 187] width 15 height 15
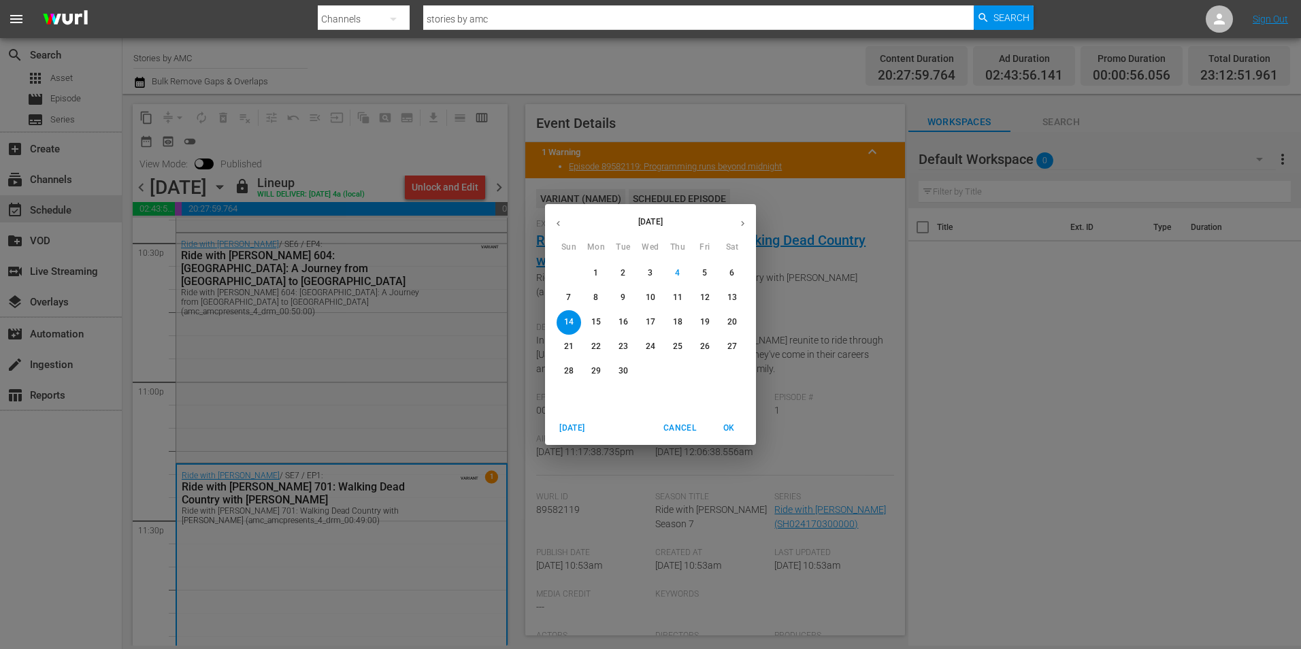
click at [566, 348] on p "21" at bounding box center [569, 347] width 10 height 12
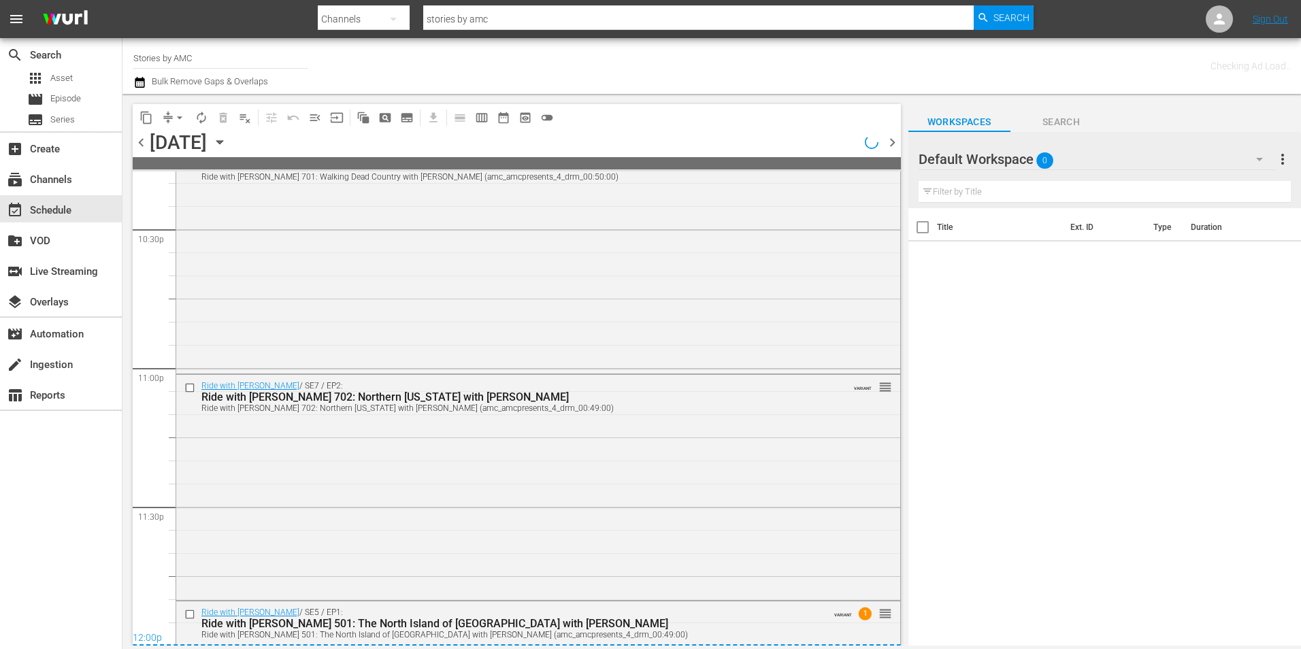
scroll to position [6151, 0]
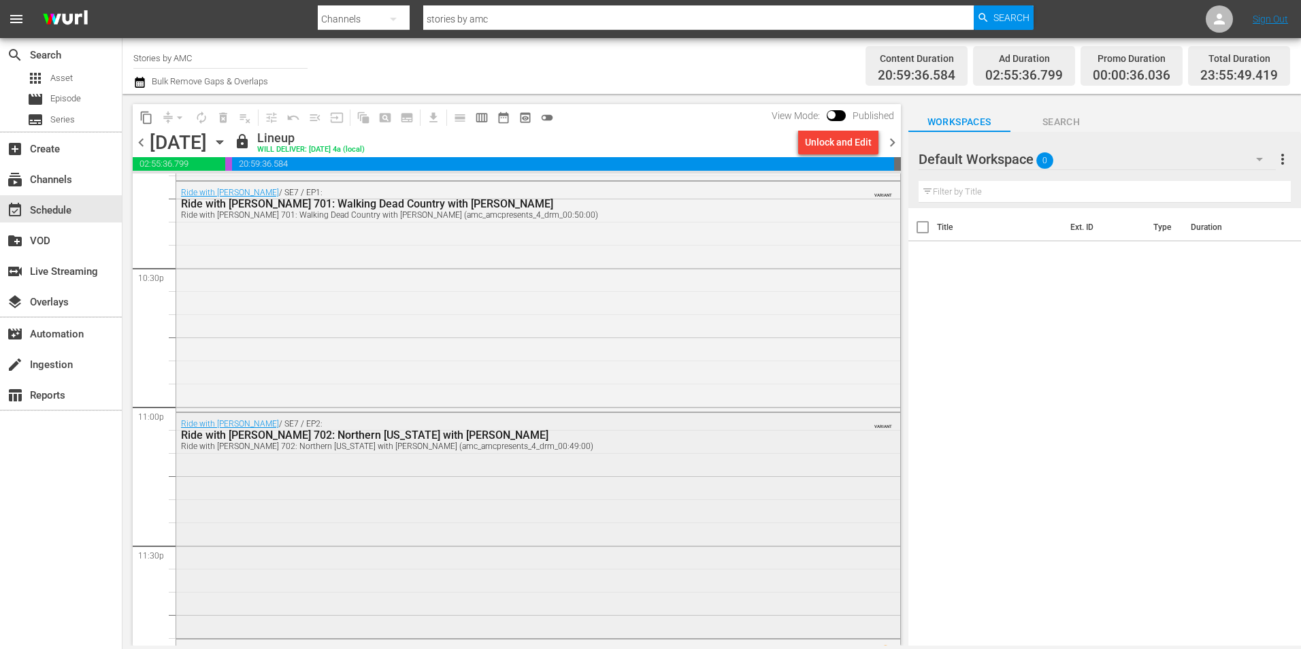
click at [322, 463] on div "Ride with Norman Reedus / SE7 / EP2: Ride with Norman Reedus 702: Northern Geor…" at bounding box center [538, 524] width 724 height 222
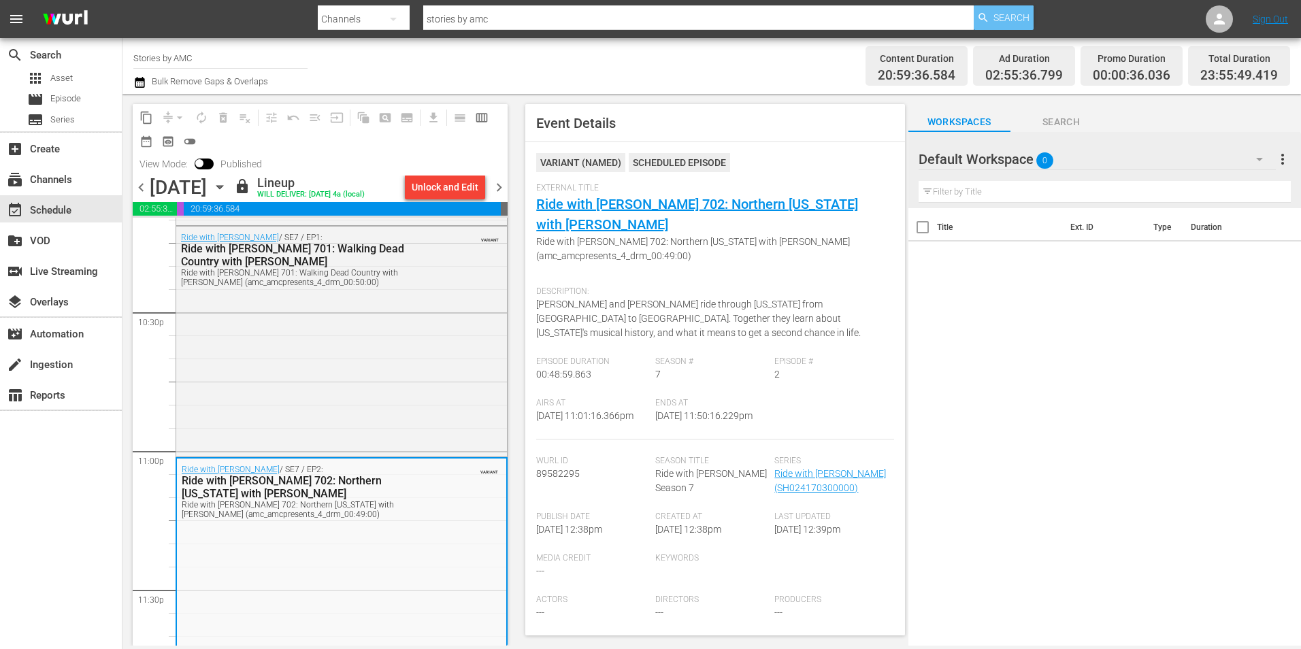
click at [1018, 19] on span "Search" at bounding box center [1011, 17] width 36 height 24
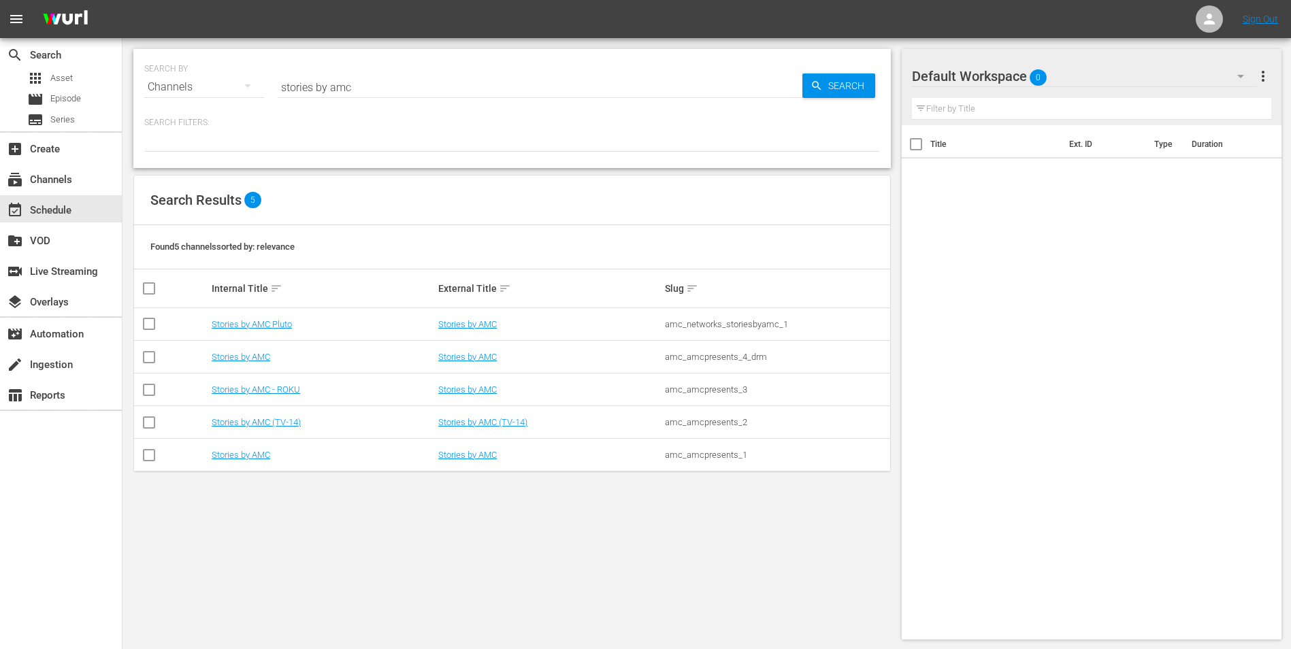
click at [278, 329] on td "Stories by AMC Pluto" at bounding box center [323, 324] width 227 height 33
click at [279, 327] on link "Stories by AMC Pluto" at bounding box center [252, 324] width 80 height 10
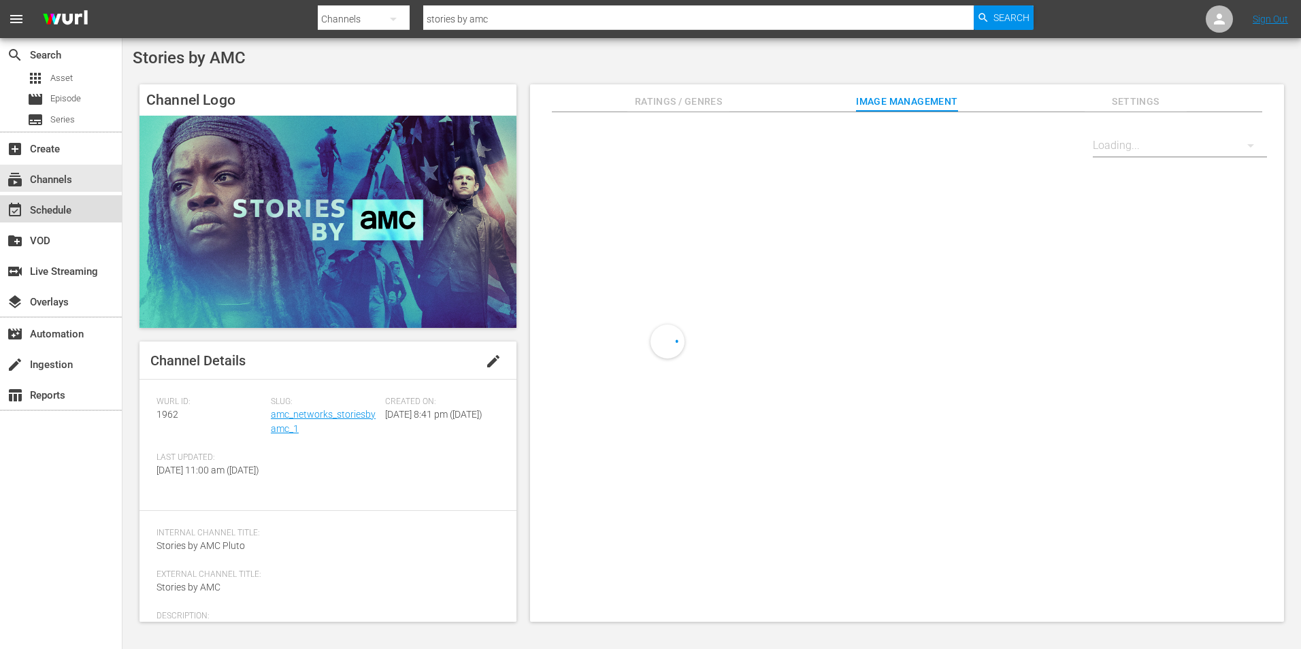
click at [48, 205] on div "event_available Schedule" at bounding box center [38, 208] width 76 height 12
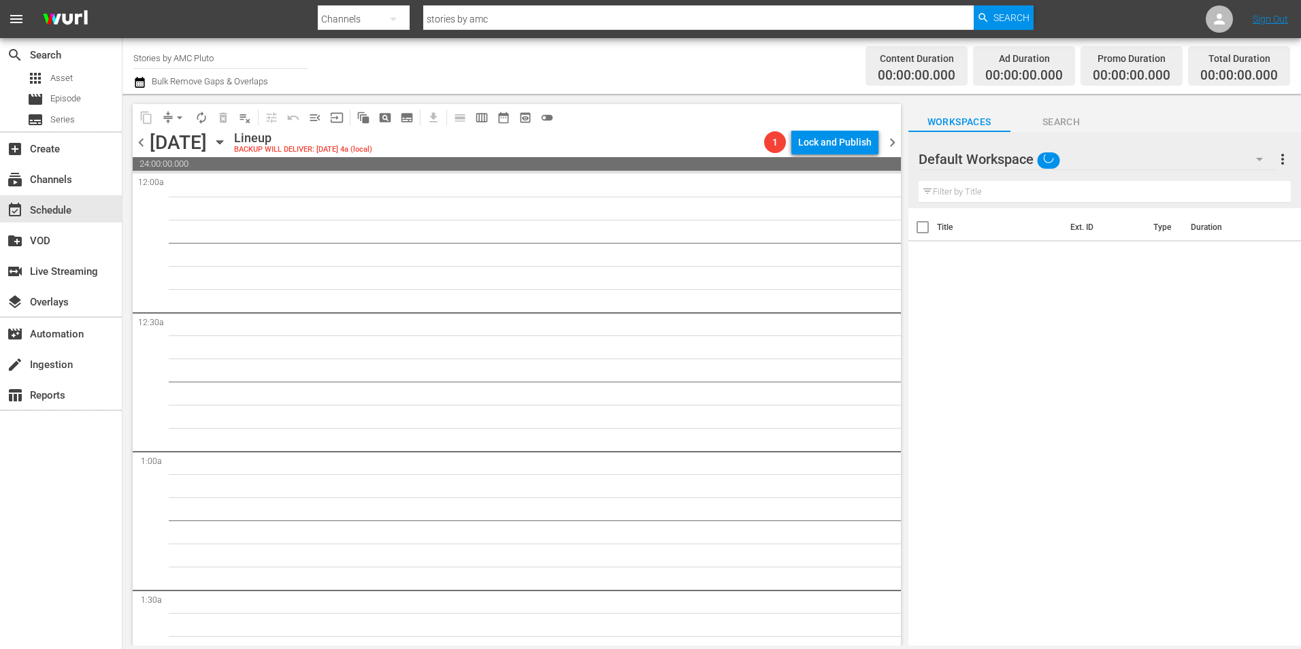
click at [227, 145] on icon "button" at bounding box center [219, 142] width 15 height 15
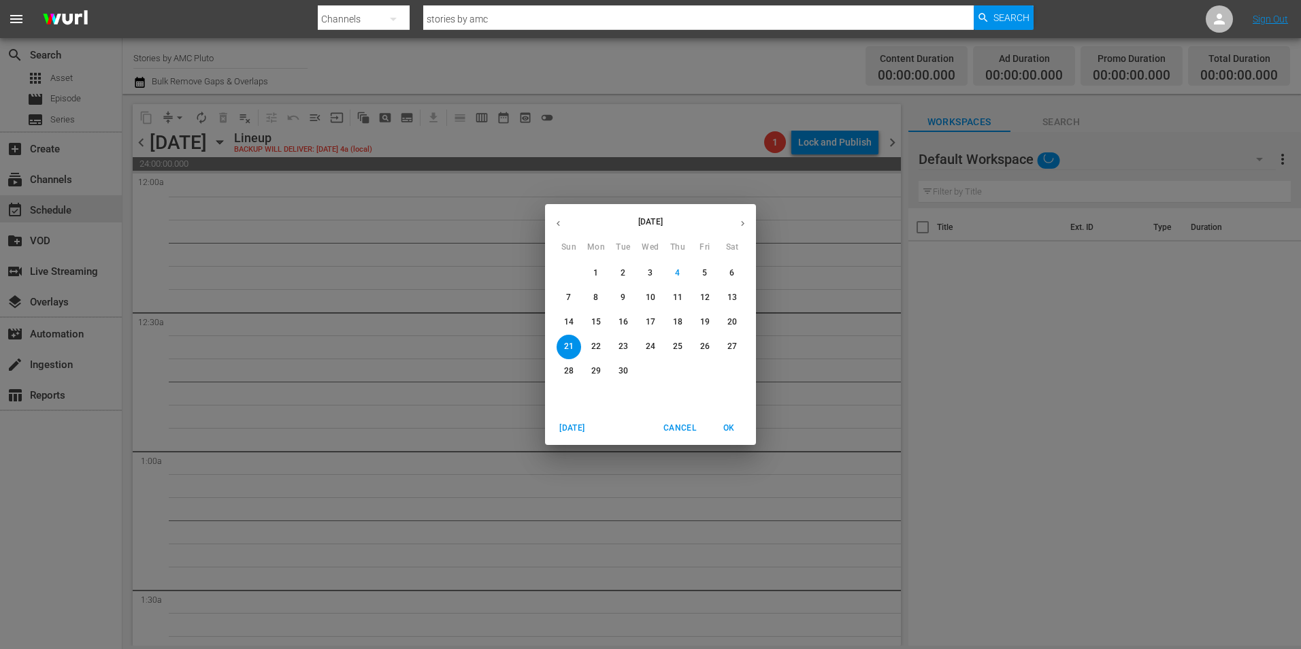
click at [573, 318] on p "14" at bounding box center [569, 322] width 10 height 12
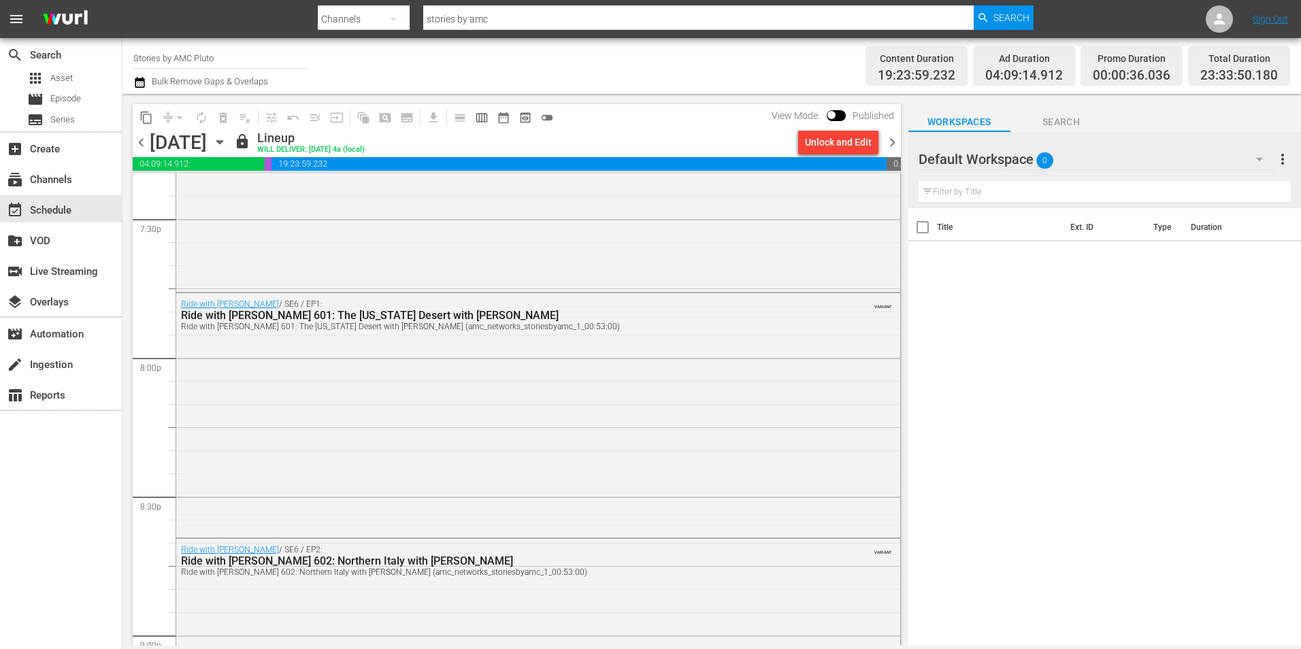
scroll to position [6235, 0]
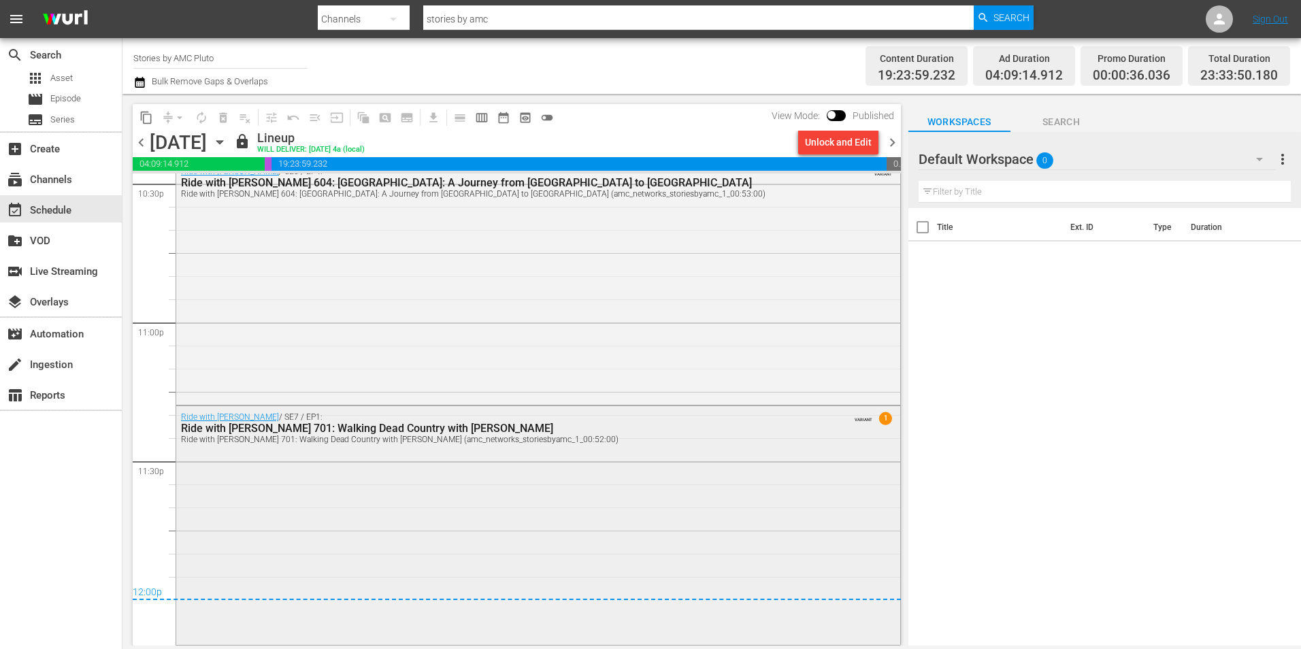
click at [369, 471] on div "Ride with Norman Reedus / SE7 / EP1: Ride with Norman Reedus 701: Walking Dead …" at bounding box center [538, 524] width 724 height 237
